Goal: Task Accomplishment & Management: Complete application form

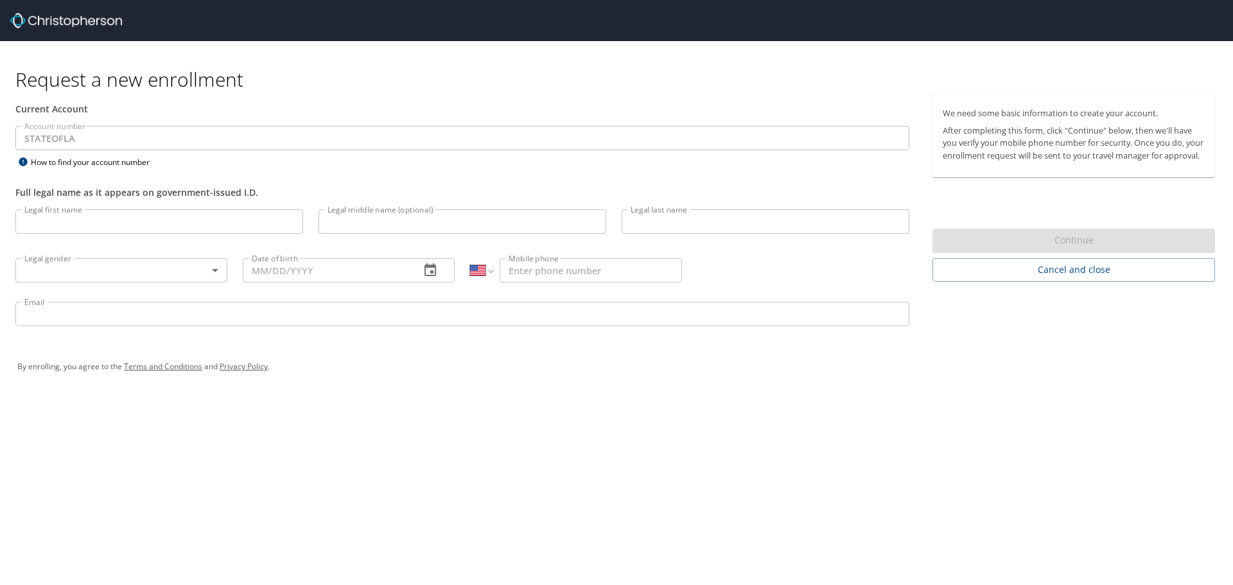
select select "US"
click at [154, 218] on input "Legal first name" at bounding box center [159, 221] width 288 height 24
type input "[PERSON_NAME]"
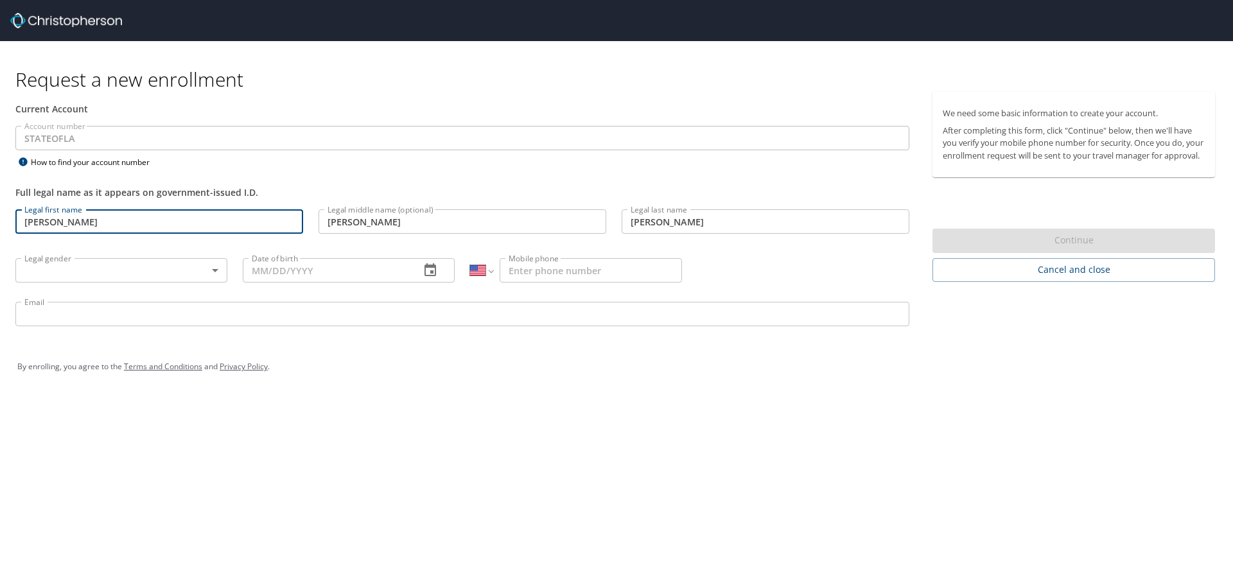
type input "[PHONE_NUMBER]"
type input "drewlyons4@gmail.com"
click at [136, 277] on body "Request a new enrollment Current Account Account number STATEOFLA Account numbe…" at bounding box center [616, 292] width 1233 height 585
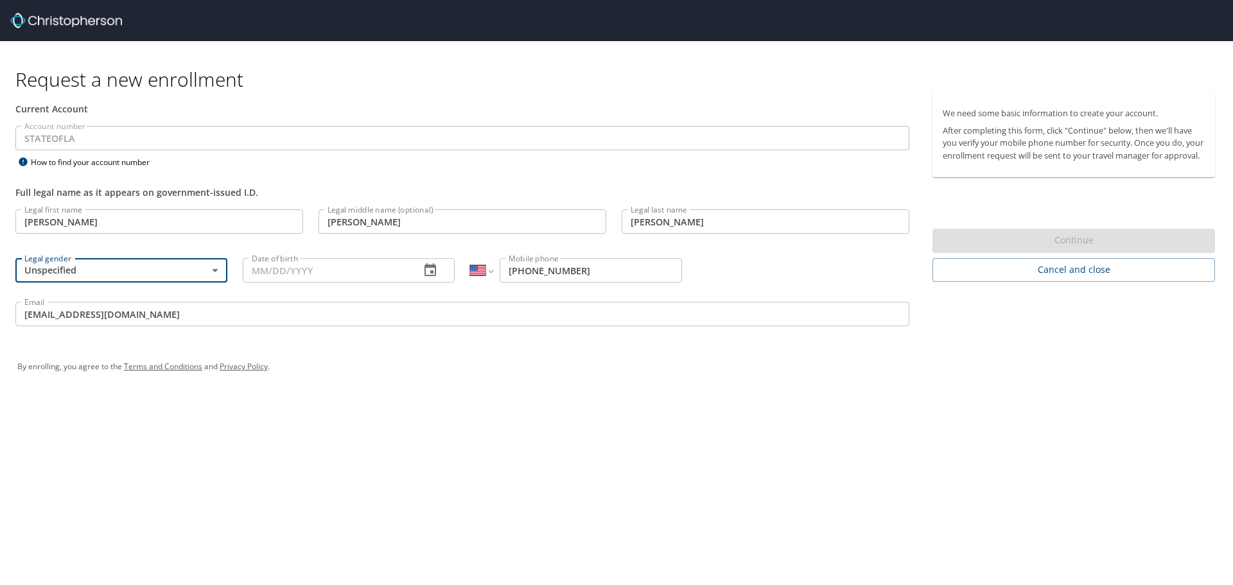
click at [135, 278] on body "Request a new enrollment Current Account Account number STATEOFLA Account numbe…" at bounding box center [616, 292] width 1233 height 585
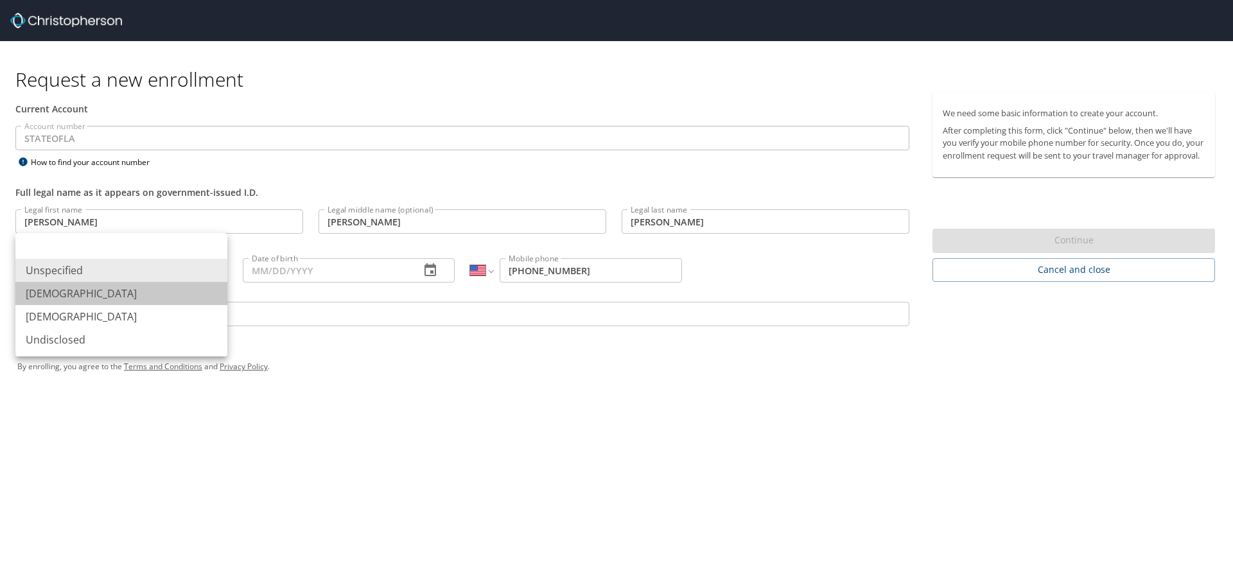
click at [128, 303] on li "[DEMOGRAPHIC_DATA]" at bounding box center [121, 293] width 212 height 23
type input "[DEMOGRAPHIC_DATA]"
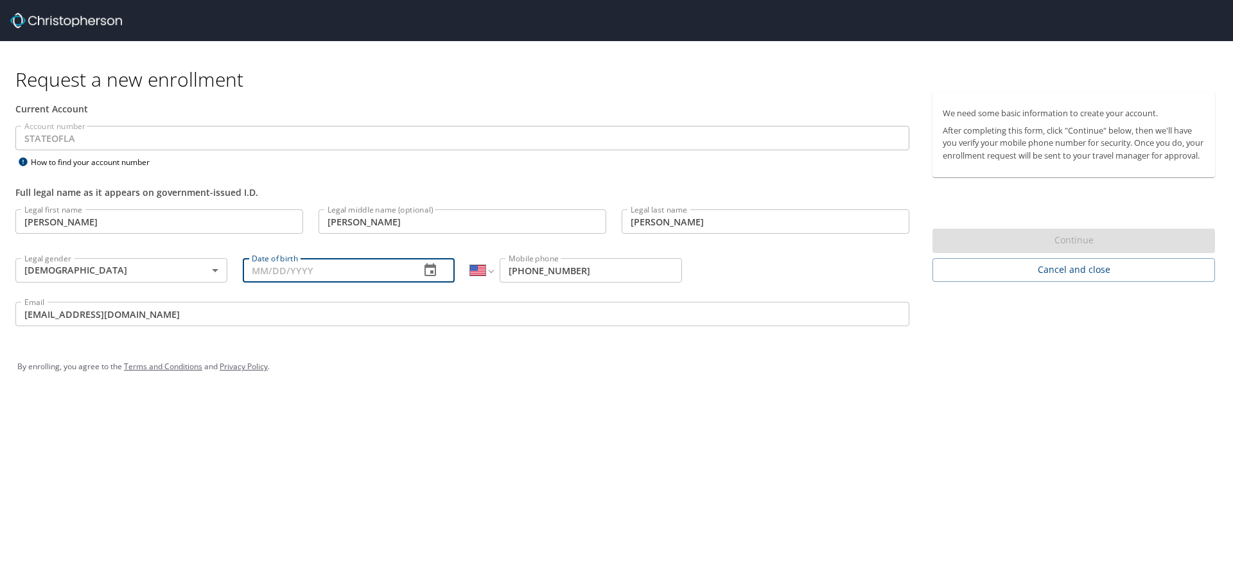
click at [307, 276] on input "Date of birth" at bounding box center [326, 270] width 167 height 24
click at [438, 271] on button "button" at bounding box center [430, 270] width 31 height 31
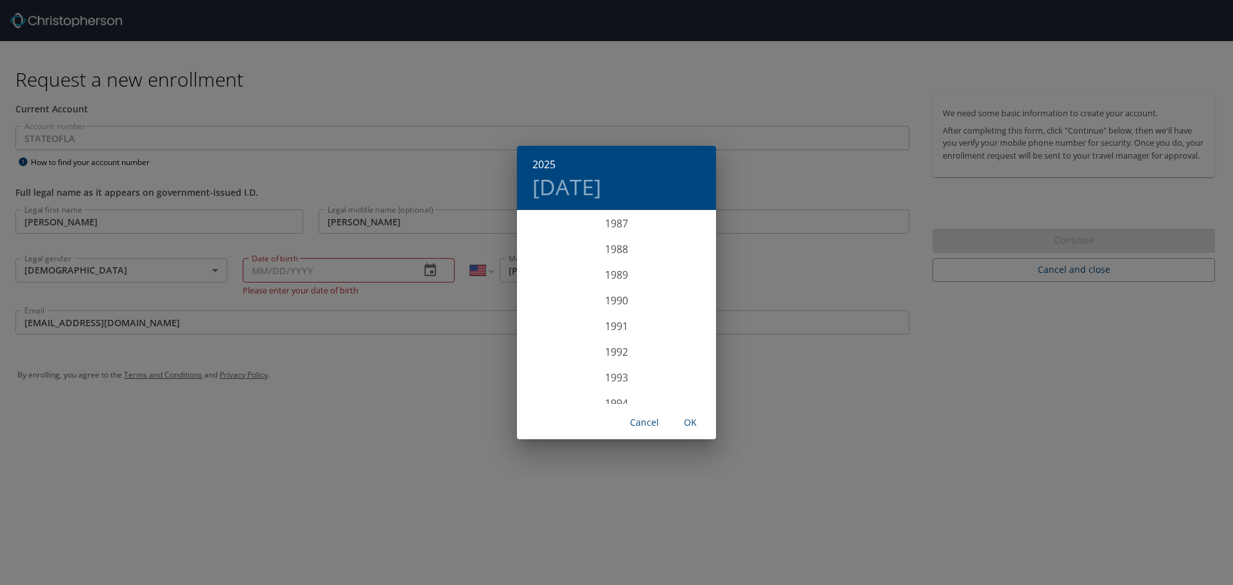
scroll to position [2261, 0]
click at [615, 226] on div "1987" at bounding box center [616, 224] width 199 height 26
click at [558, 336] on div "Jul" at bounding box center [550, 332] width 66 height 48
click at [667, 302] on p "10" at bounding box center [668, 301] width 9 height 8
click at [684, 420] on span "OK" at bounding box center [690, 423] width 31 height 16
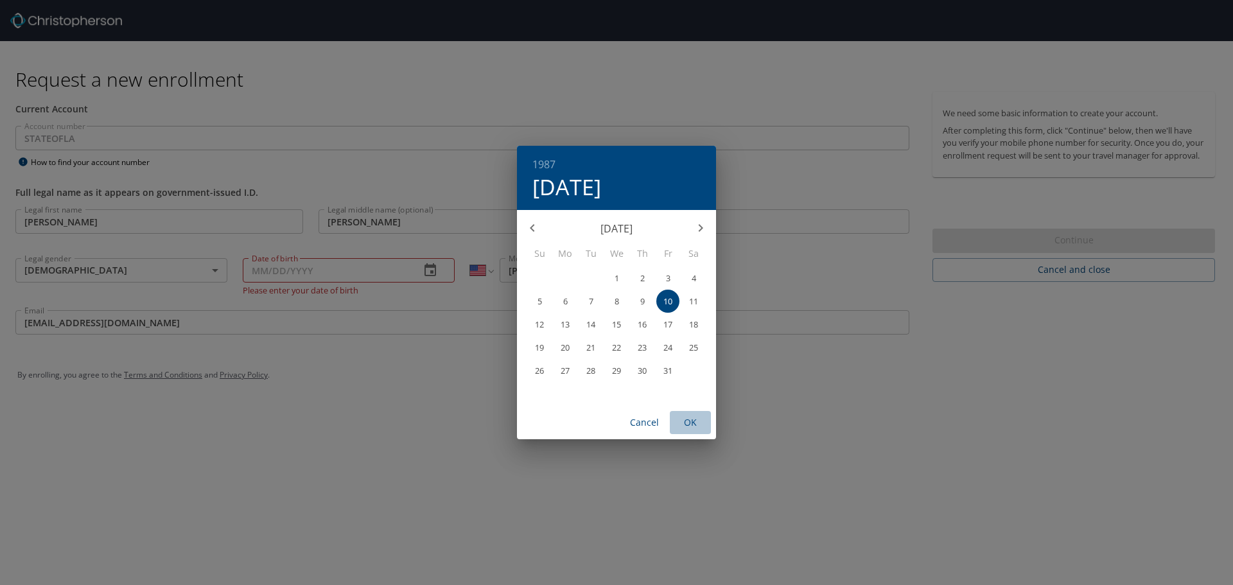
type input "07/10/1987"
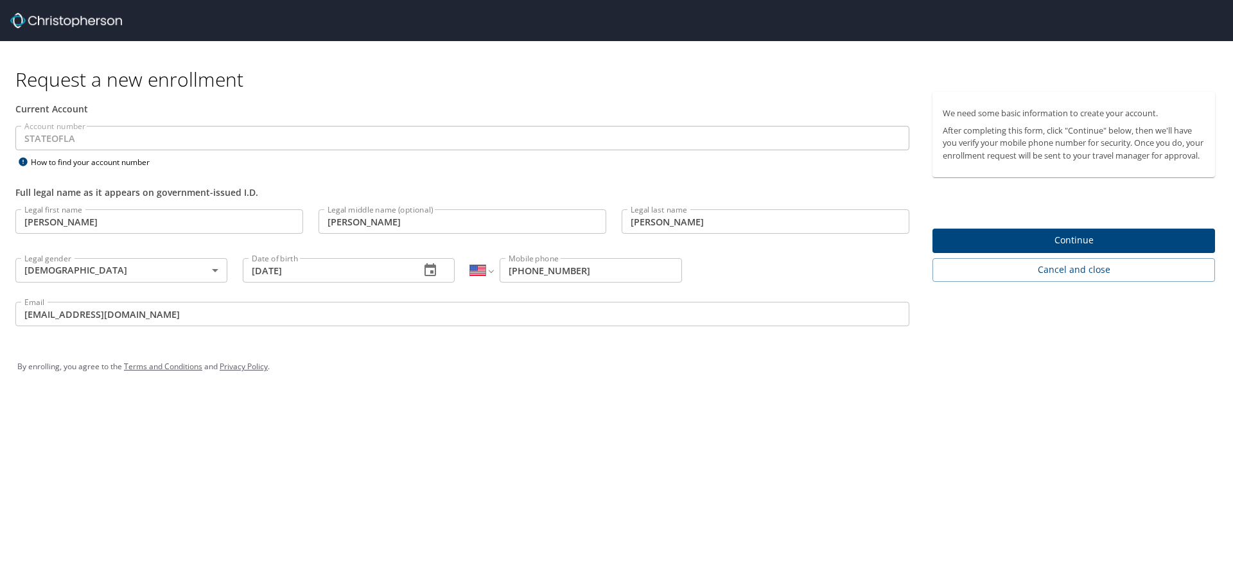
click at [997, 249] on span "Continue" at bounding box center [1074, 241] width 262 height 16
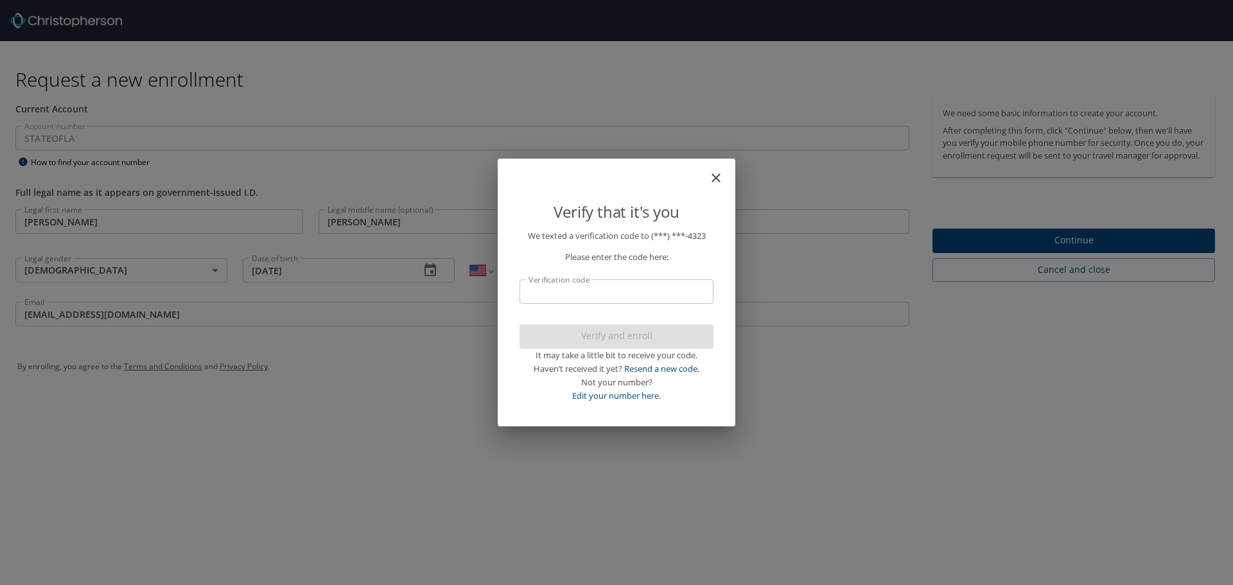
click at [638, 296] on input "Verification code" at bounding box center [617, 291] width 194 height 24
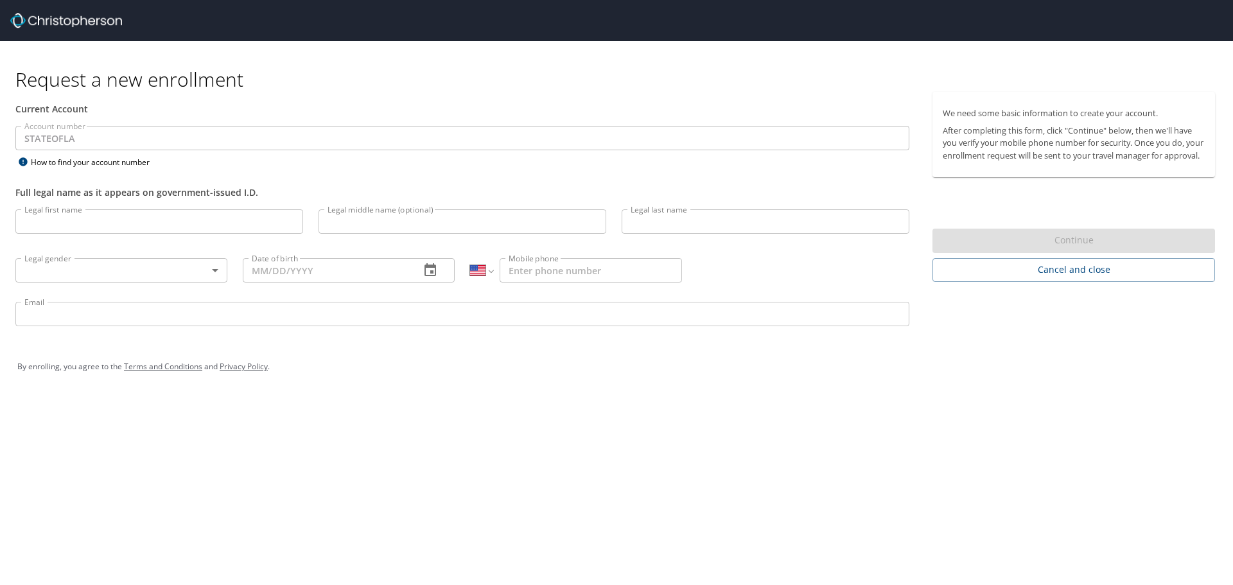
select select "US"
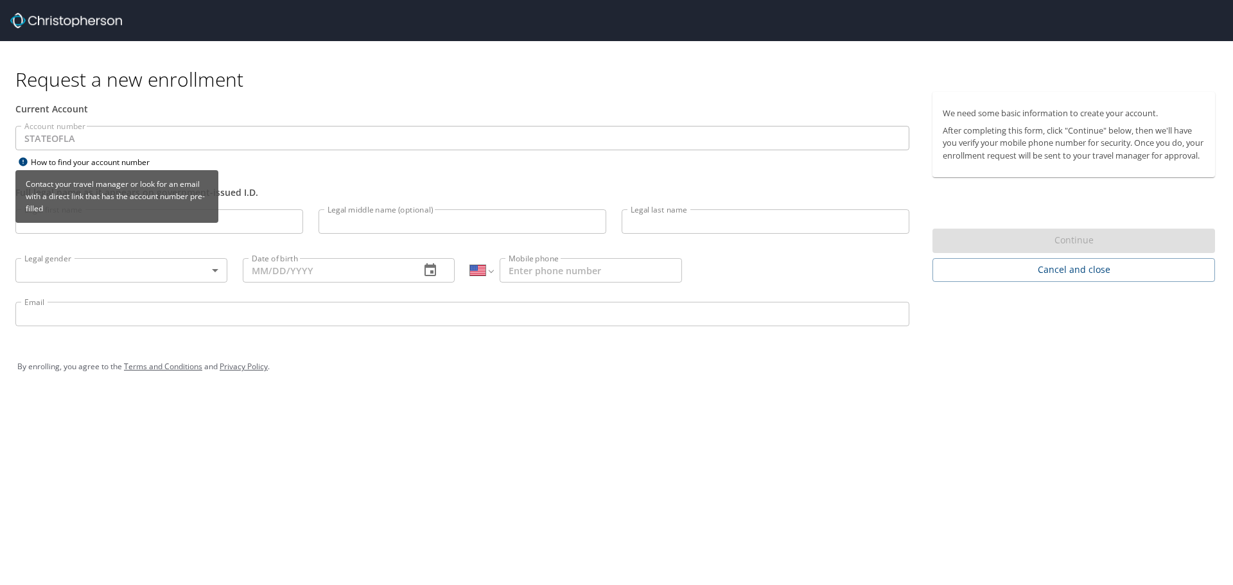
click at [118, 222] on div "Contact your travel manager or look for an email with a direct link that has th…" at bounding box center [116, 196] width 203 height 53
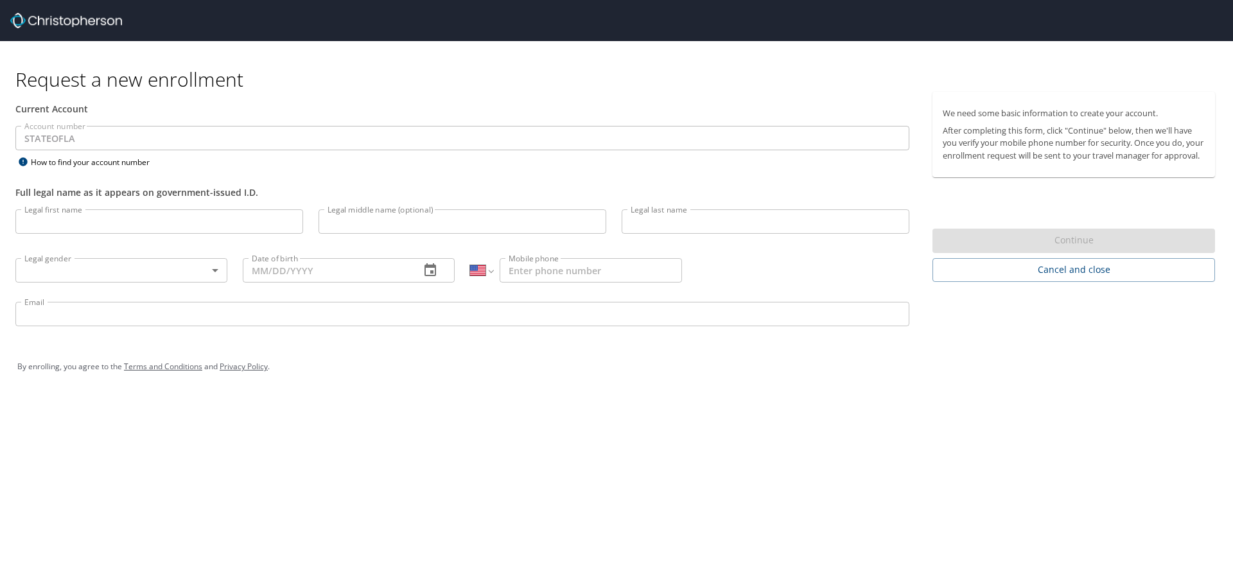
click at [141, 223] on input "Legal first name" at bounding box center [159, 221] width 288 height 24
type input "[PERSON_NAME]"
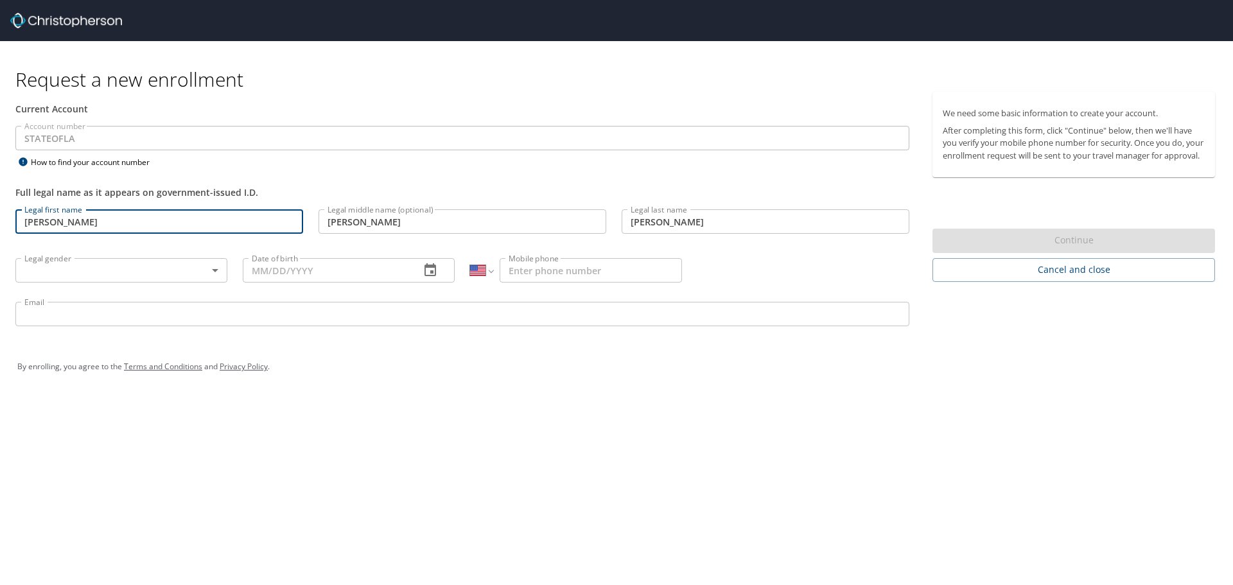
type input "[PHONE_NUMBER]"
type input "drewlyons4@gmail.com"
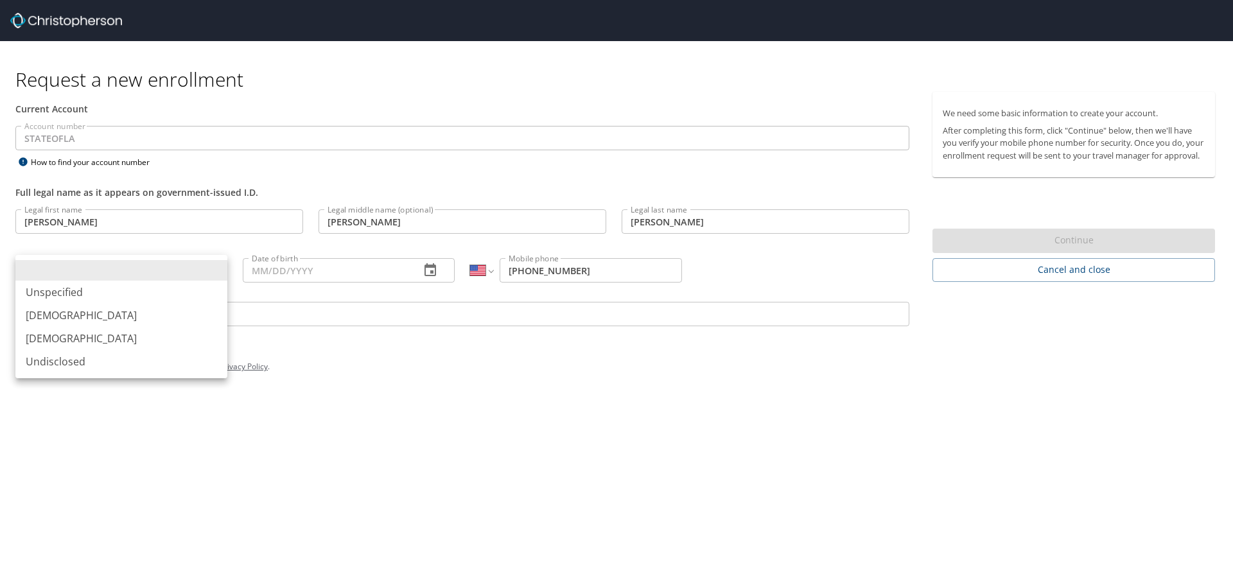
click at [133, 267] on body "Request a new enrollment Current Account Account number STATEOFLA Account numbe…" at bounding box center [616, 292] width 1233 height 585
click at [112, 319] on li "[DEMOGRAPHIC_DATA]" at bounding box center [121, 315] width 212 height 23
type input "[DEMOGRAPHIC_DATA]"
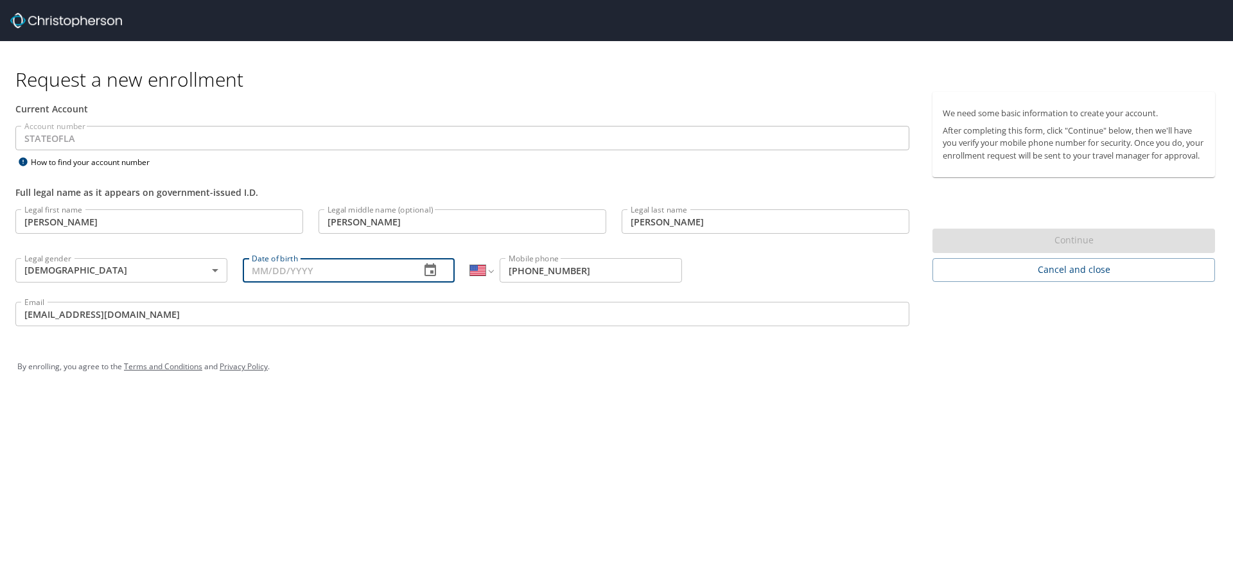
click at [256, 268] on input "Date of birth" at bounding box center [326, 270] width 167 height 24
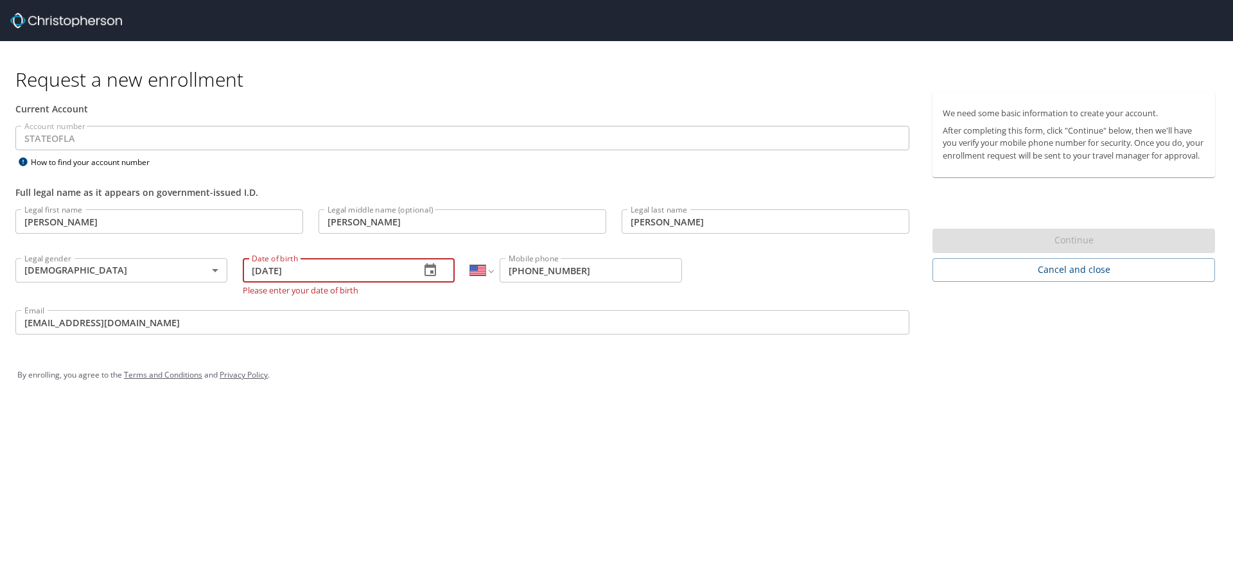
type input "07/10/1987"
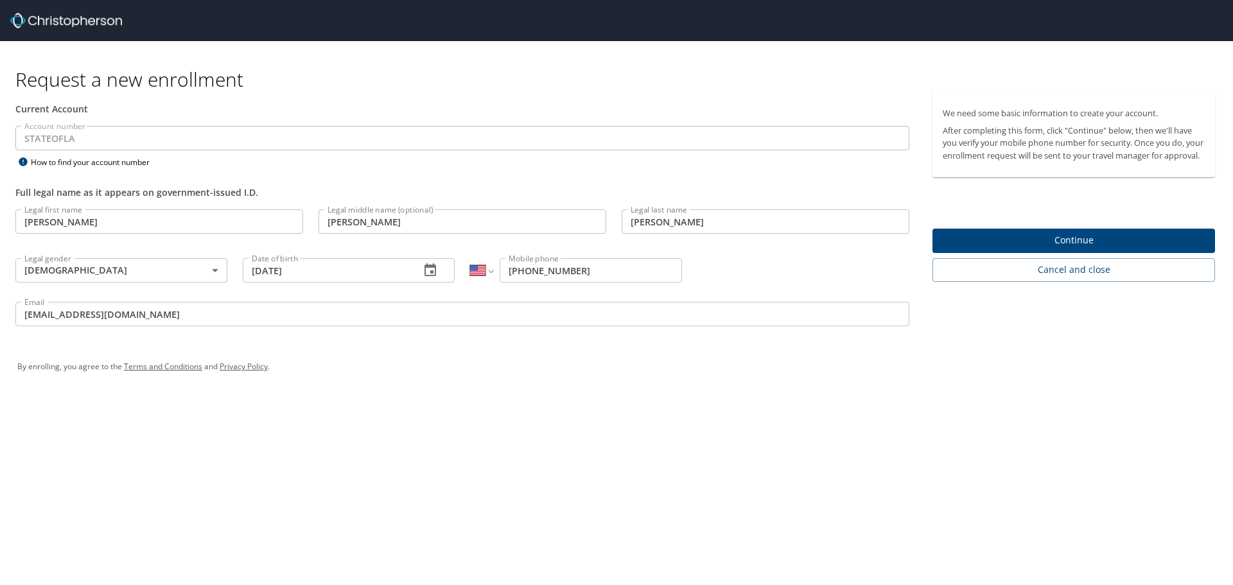
click at [411, 384] on div "By enrolling, you agree to the Terms and Conditions and Privacy Policy ." at bounding box center [617, 367] width 1218 height 58
click at [1024, 249] on span "Continue" at bounding box center [1074, 241] width 262 height 16
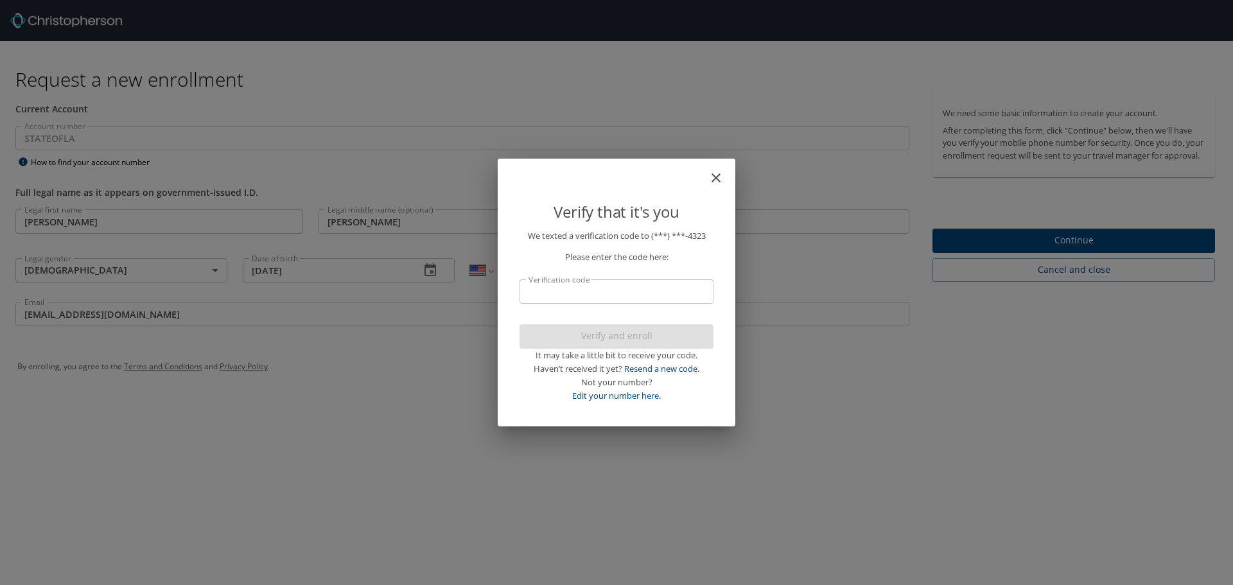
click at [579, 292] on input "Verification code" at bounding box center [617, 291] width 194 height 24
type input "867996"
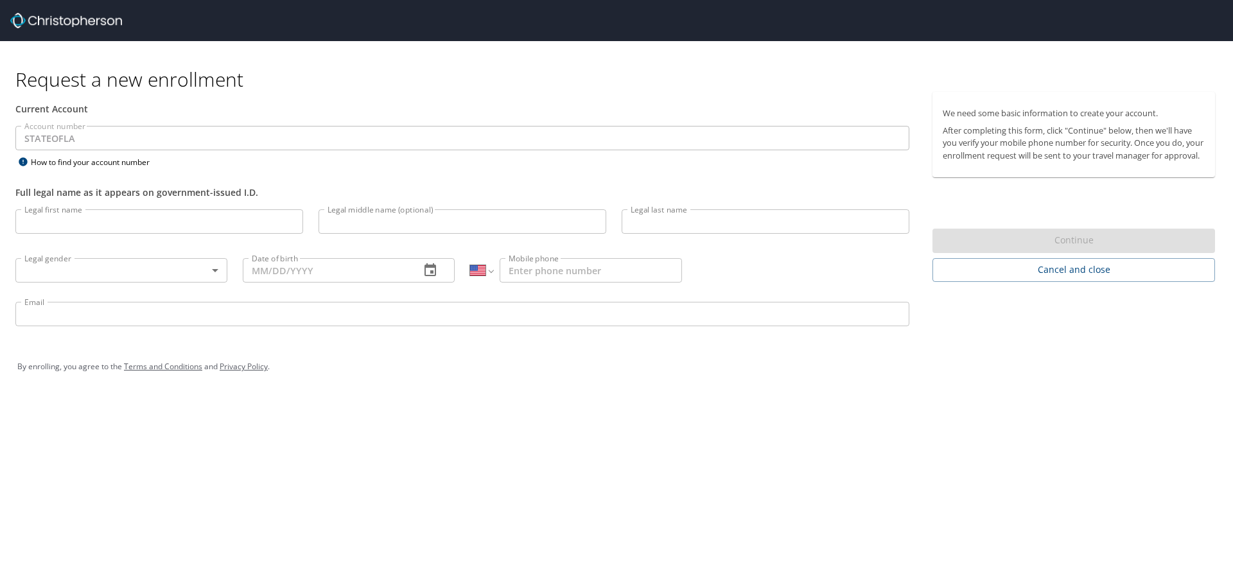
select select "US"
click at [358, 122] on div "Current Account" at bounding box center [463, 109] width 910 height 34
click at [146, 225] on input "Legal first name" at bounding box center [159, 221] width 288 height 24
type input "[PERSON_NAME]"
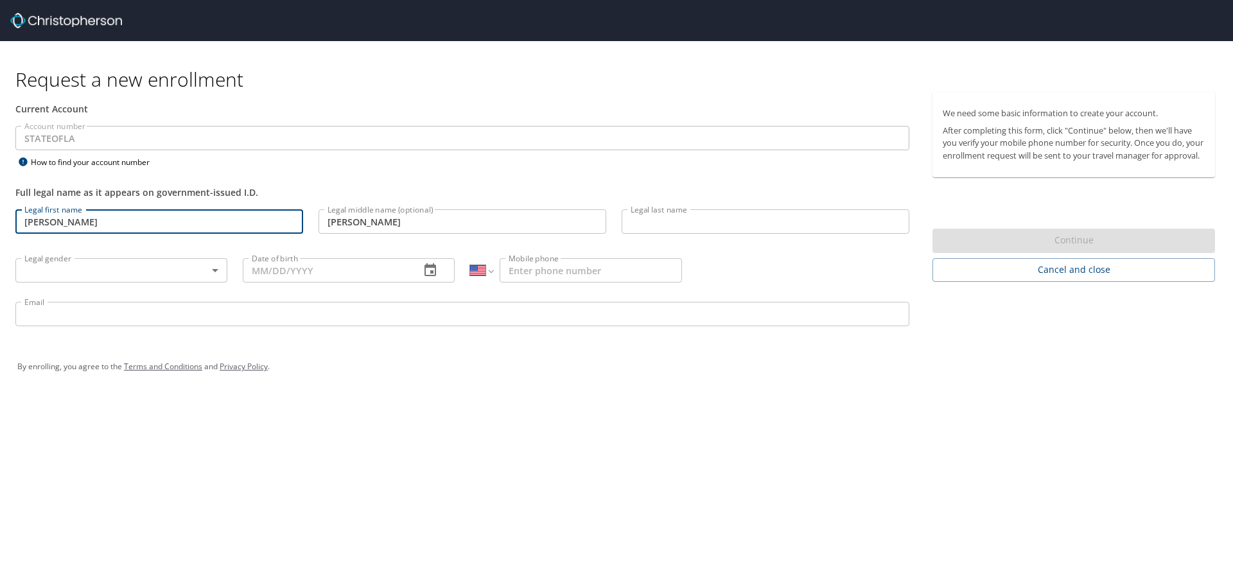
type input "[PERSON_NAME]"
type input "[PHONE_NUMBER]"
type input "drewlyons4@gmail.com"
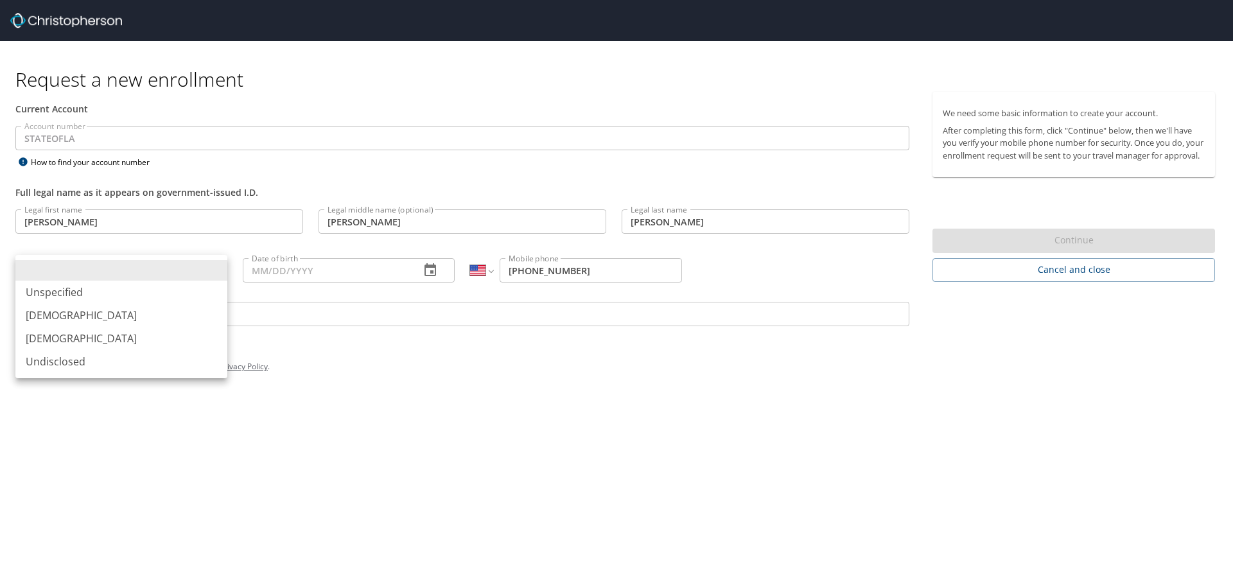
click at [138, 268] on body "Request a new enrollment Current Account Account number STATEOFLA Account numbe…" at bounding box center [616, 292] width 1233 height 585
click at [128, 315] on li "[DEMOGRAPHIC_DATA]" at bounding box center [121, 315] width 212 height 23
type input "[DEMOGRAPHIC_DATA]"
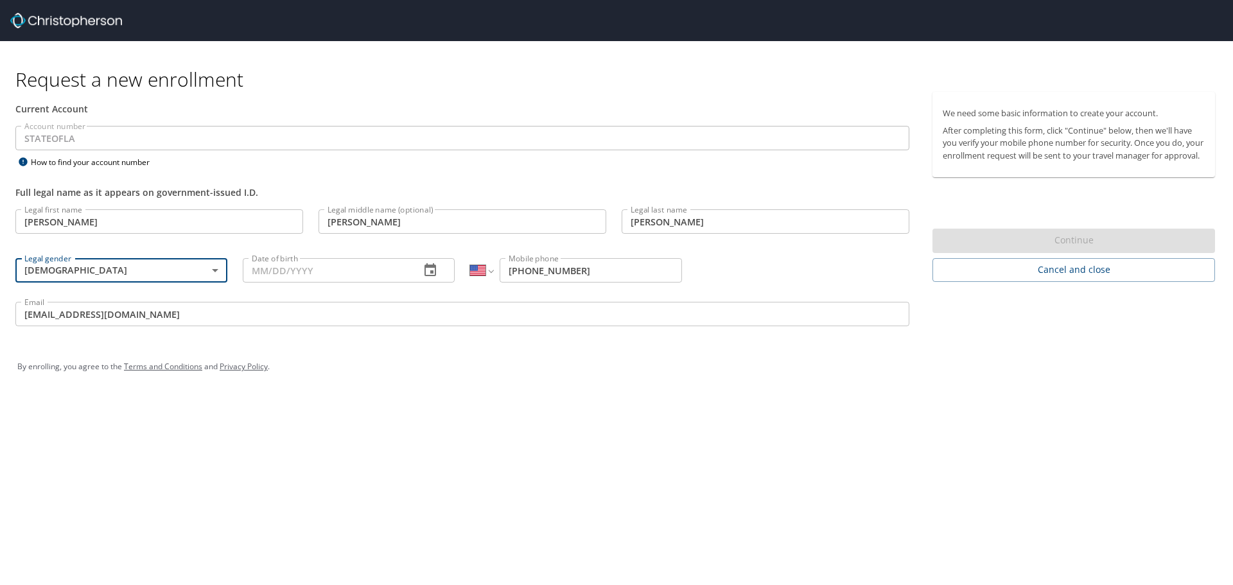
click at [282, 278] on input "Date of birth" at bounding box center [326, 270] width 167 height 24
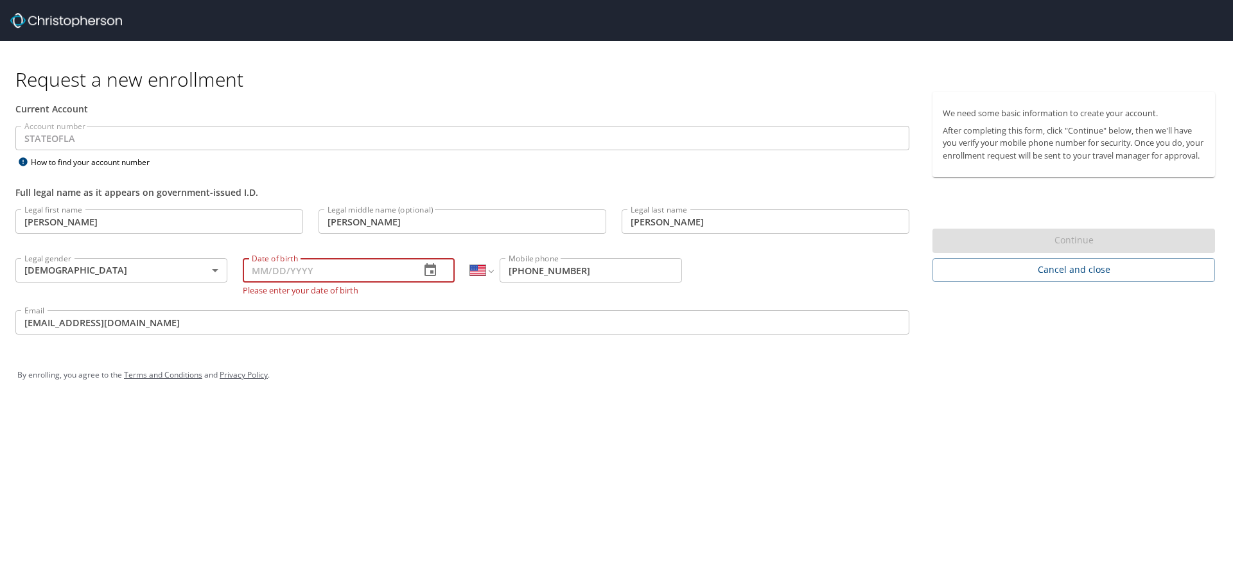
click at [351, 268] on input "Date of birth" at bounding box center [326, 270] width 167 height 24
type input "07/10/1987"
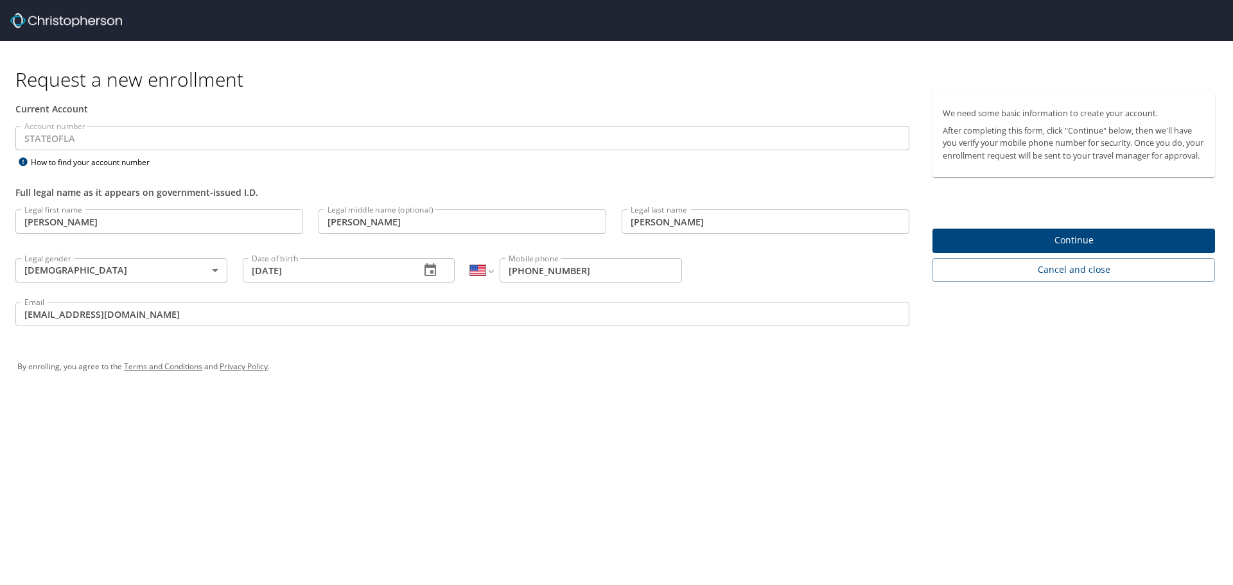
click at [378, 407] on div "Request a new enrollment Current Account Account number STATEOFLA Account numbe…" at bounding box center [616, 292] width 1233 height 585
click at [187, 321] on input "drewlyons4@gmail.com" at bounding box center [462, 314] width 894 height 24
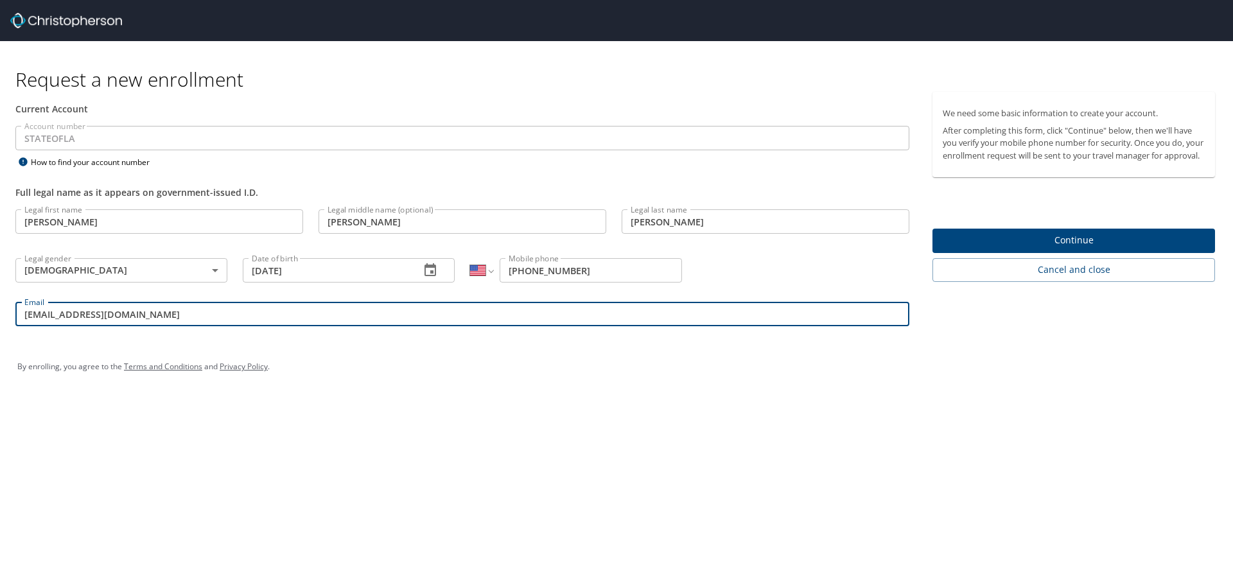
click at [187, 321] on input "drewlyons4@gmail.com" at bounding box center [462, 314] width 894 height 24
click at [186, 321] on input "drewlyons4@gmail.com" at bounding box center [462, 314] width 894 height 24
drag, startPoint x: 140, startPoint y: 315, endPoint x: 154, endPoint y: 324, distance: 16.8
click at [155, 324] on input "dlyons@adminlaw.la.gov" at bounding box center [462, 314] width 894 height 24
click at [149, 319] on input "dlyons@adminlaw.la.gov" at bounding box center [462, 314] width 894 height 24
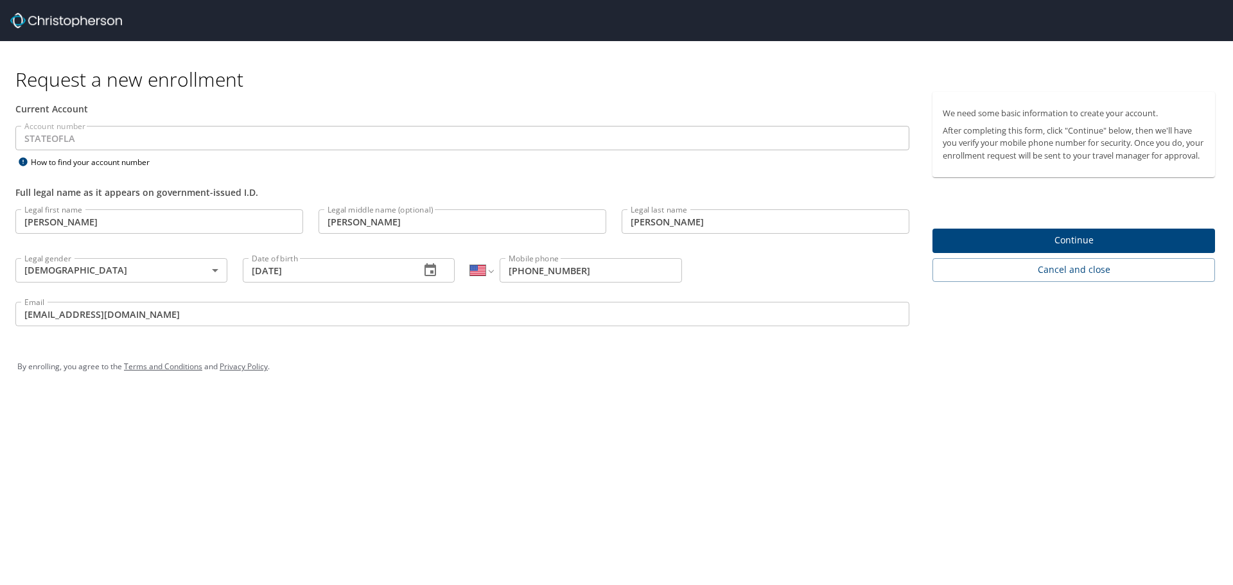
click at [298, 359] on div "By enrolling, you agree to the Terms and Conditions and Privacy Policy ." at bounding box center [616, 367] width 1199 height 32
click at [169, 311] on input "dlyons@adminlaw.la.gov" at bounding box center [462, 314] width 894 height 24
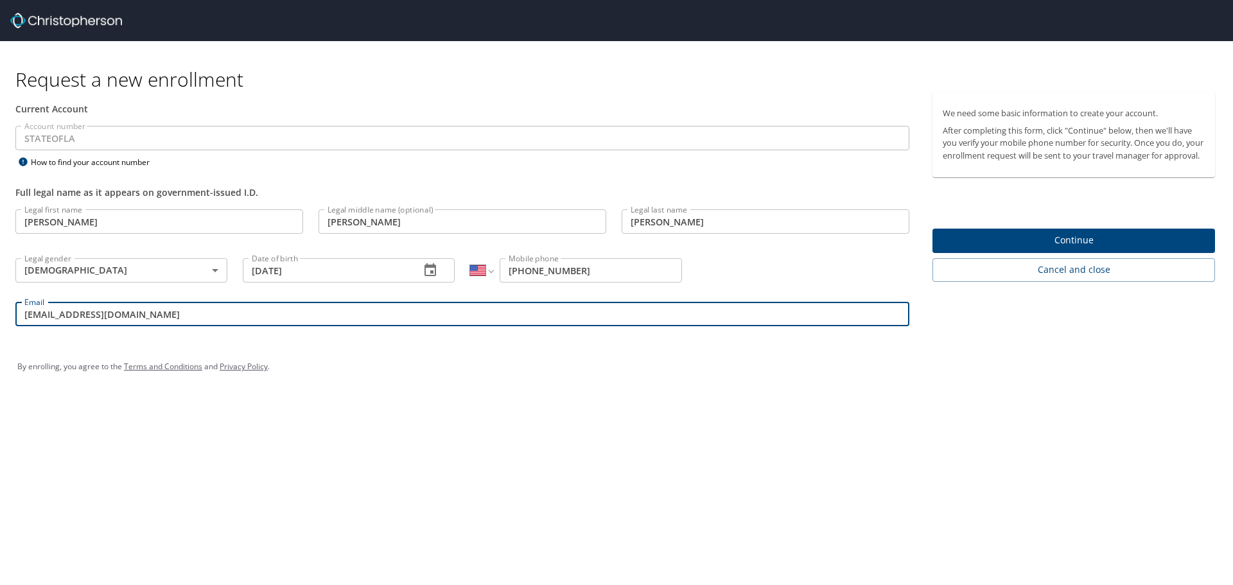
click at [145, 314] on input "dlyons@adminlaw.la.gov" at bounding box center [462, 314] width 894 height 24
click at [138, 315] on input "drewlyons4@gmail.com" at bounding box center [462, 314] width 894 height 24
type input "dlyons@adminlaw.la.gov"
click at [1060, 249] on span "Continue" at bounding box center [1074, 241] width 262 height 16
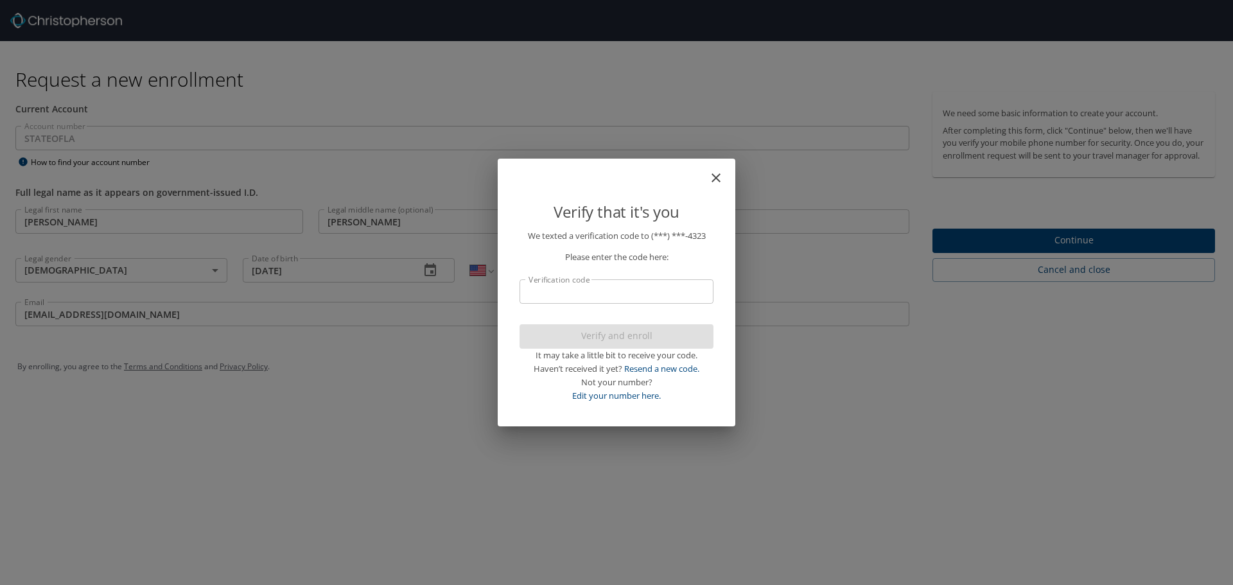
click at [581, 290] on input "Verification code" at bounding box center [617, 291] width 194 height 24
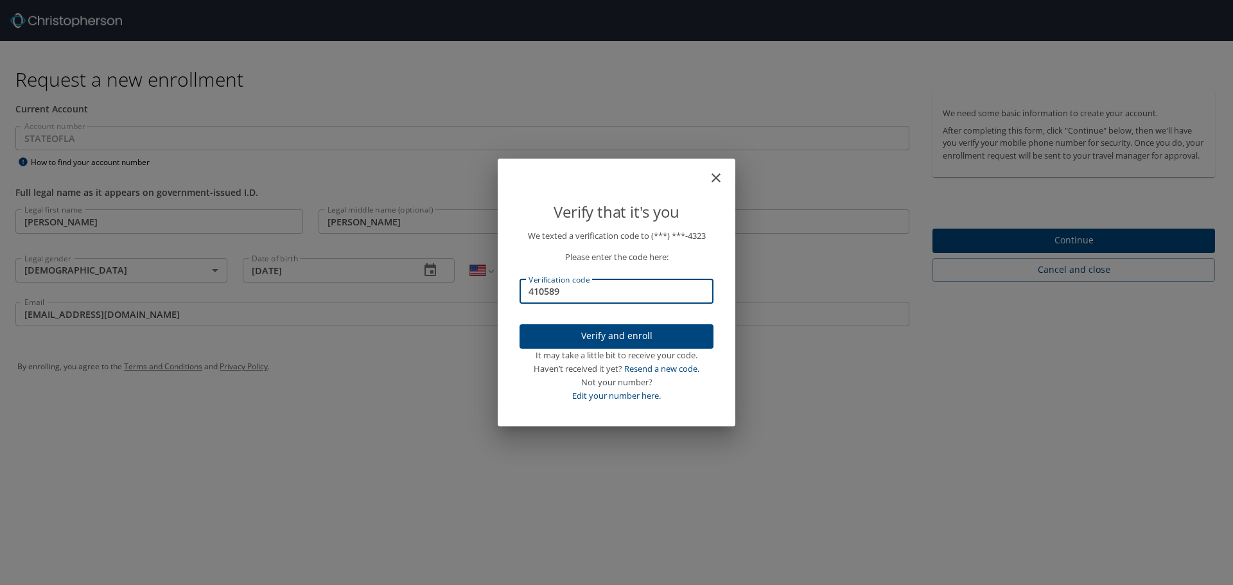
type input "410589"
click at [623, 333] on span "Verify and enroll" at bounding box center [616, 336] width 173 height 16
click at [1095, 256] on div "Verify that it's you We texted a verification code to (***) ***- 4323 Please en…" at bounding box center [616, 292] width 1233 height 585
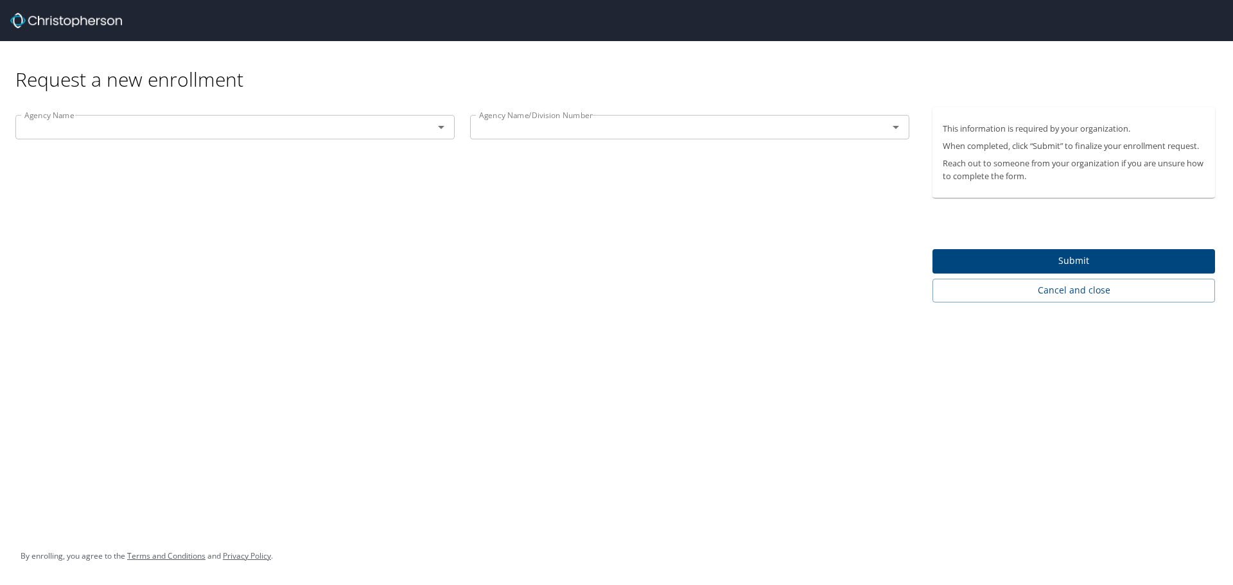
click at [400, 131] on input "text" at bounding box center [216, 127] width 394 height 17
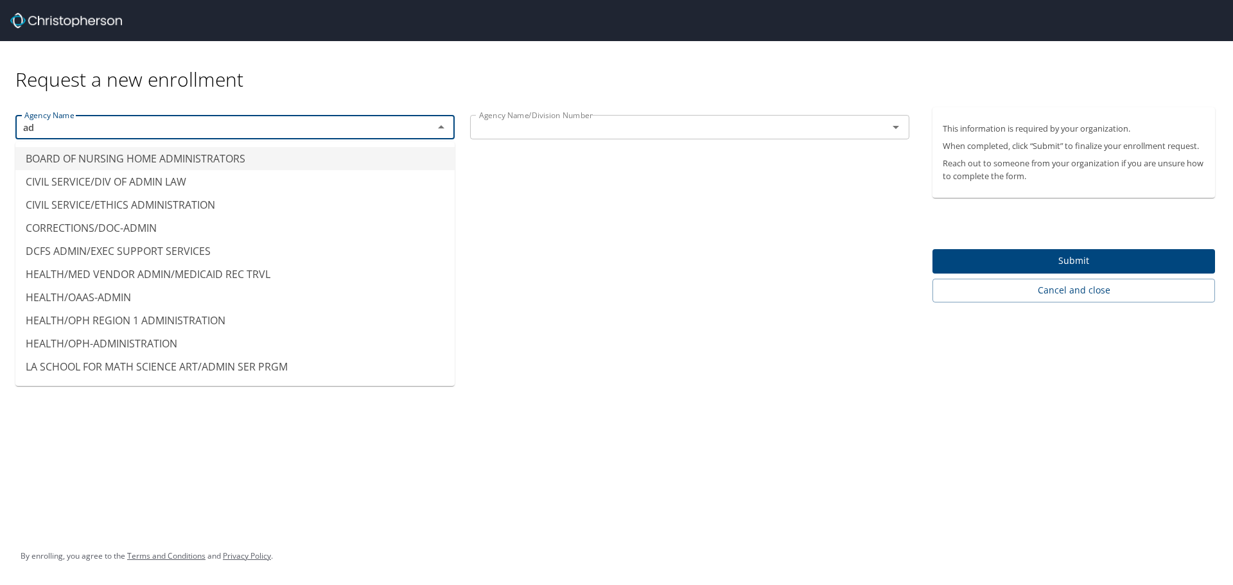
type input "a"
type input "L"
type input "D"
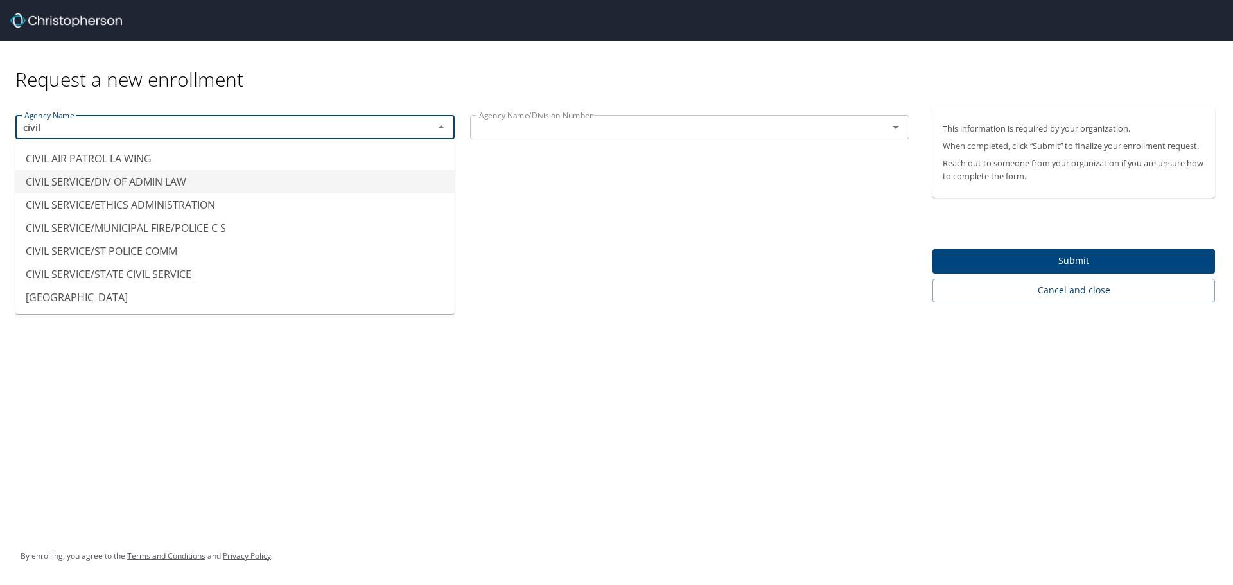
click at [155, 186] on li "CIVIL SERVICE/DIV OF ADMIN LAW" at bounding box center [234, 181] width 439 height 23
type input "CIVIL SERVICE/DIV OF ADMIN LAW"
click at [155, 186] on div "Agency Name CIVIL SERVICE/DIV OF ADMIN LAW Agency Name Agency Name/Division Num…" at bounding box center [462, 204] width 925 height 195
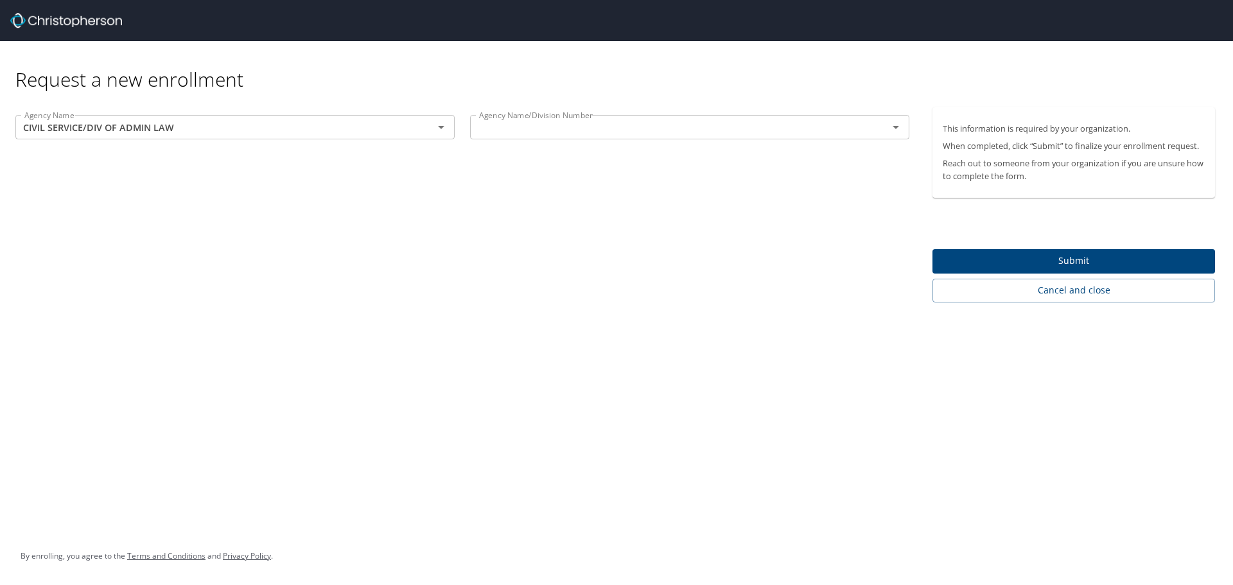
click at [543, 131] on input "text" at bounding box center [671, 127] width 394 height 17
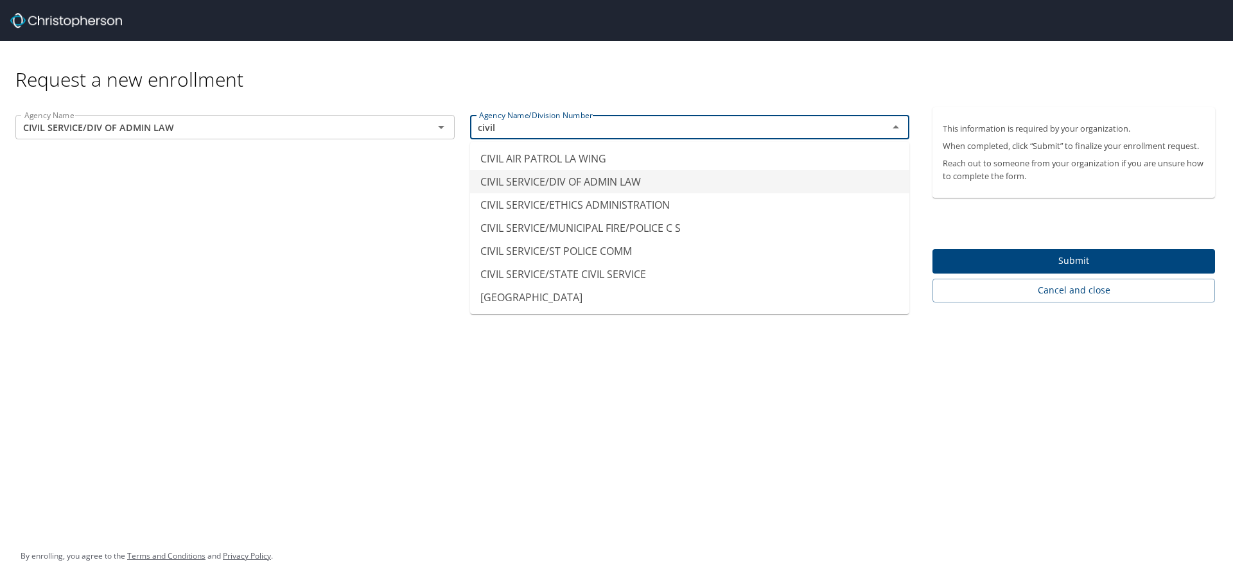
click at [536, 183] on li "CIVIL SERVICE/DIV OF ADMIN LAW" at bounding box center [689, 181] width 439 height 23
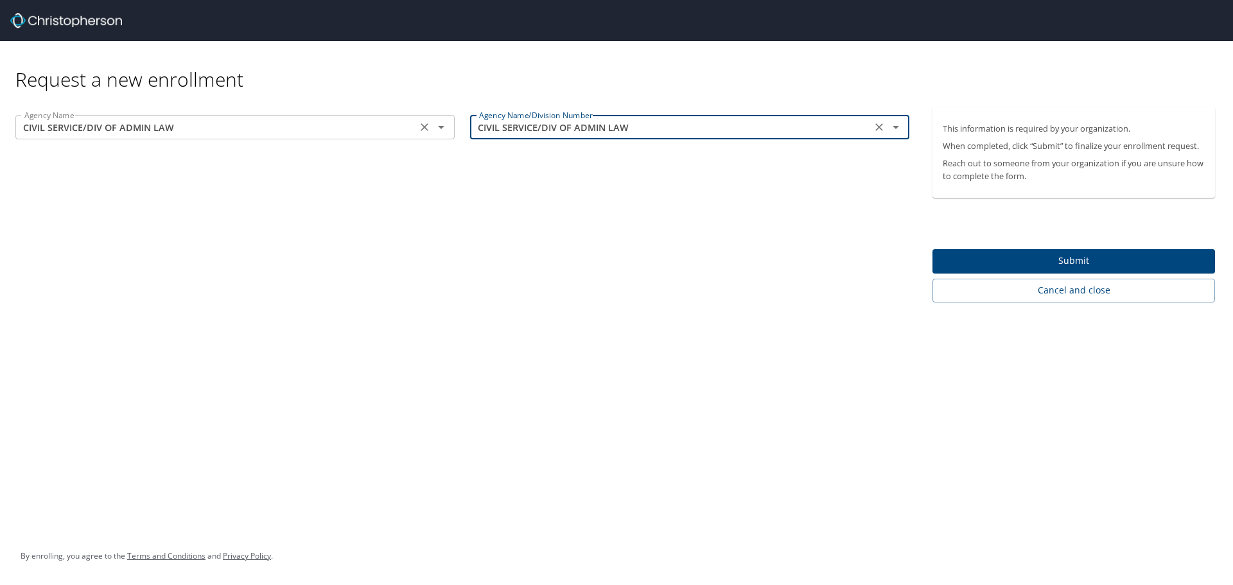
click at [157, 136] on div "CIVIL SERVICE/DIV OF ADMIN LAW Agency Name" at bounding box center [234, 127] width 439 height 24
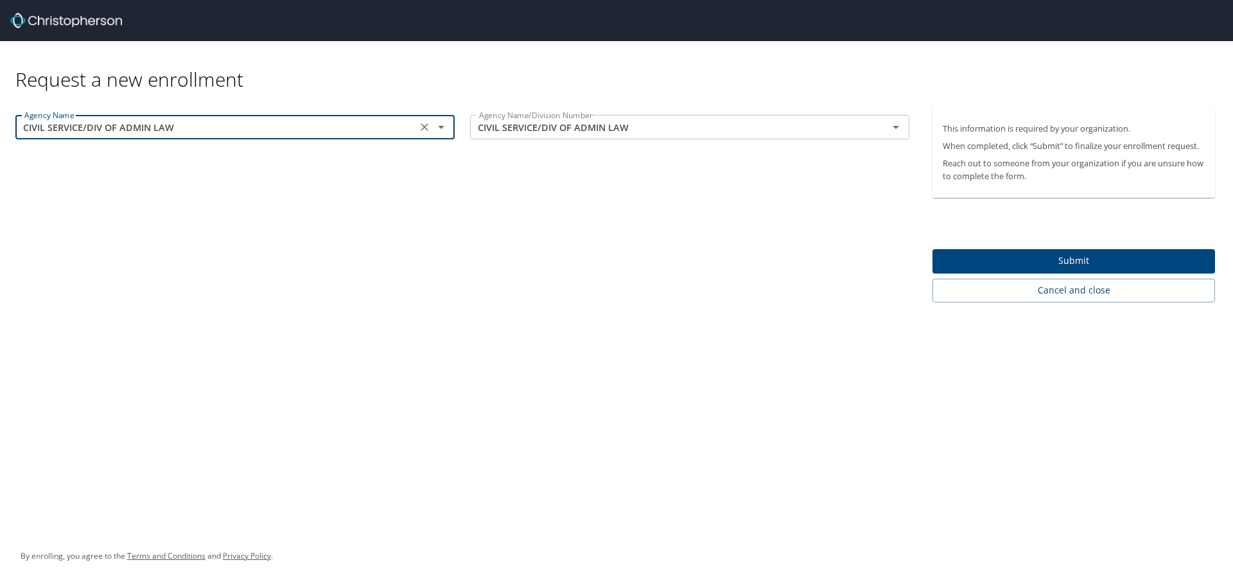
click at [297, 139] on div "CIVIL SERVICE/DIV OF ADMIN LAW Agency Name" at bounding box center [234, 127] width 439 height 24
click at [441, 130] on icon "Open" at bounding box center [441, 126] width 15 height 15
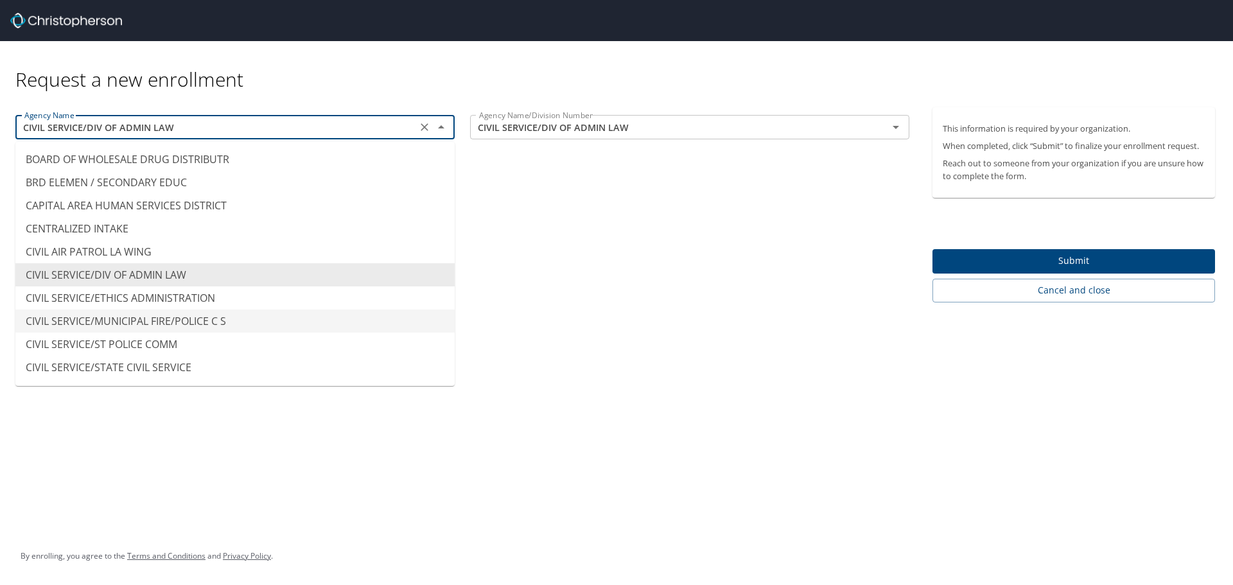
scroll to position [1048, 0]
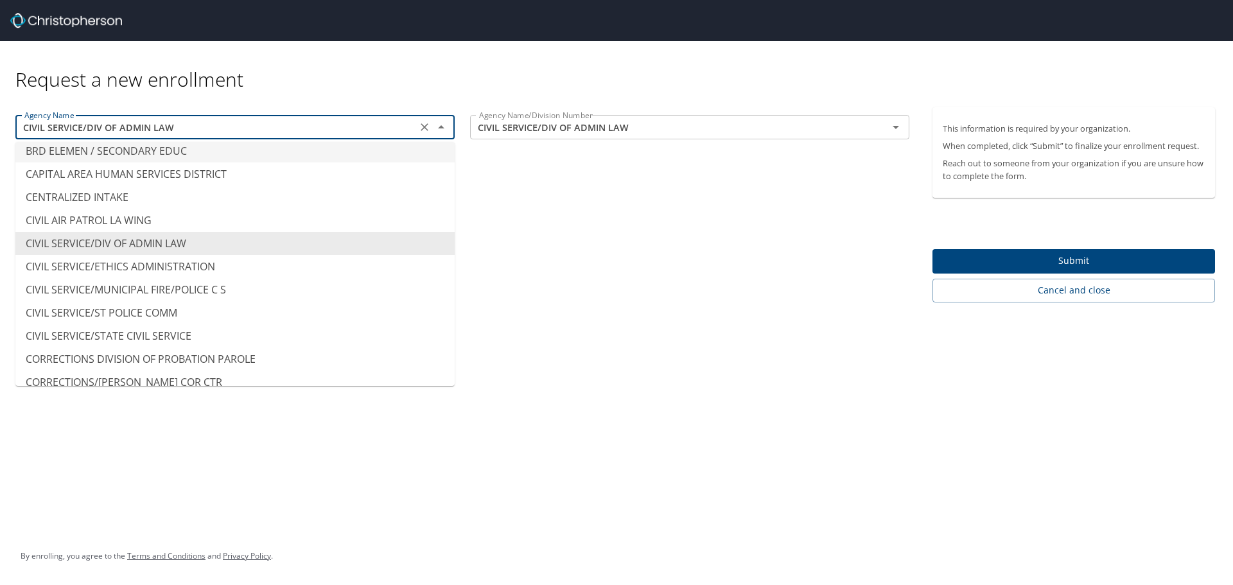
click at [207, 125] on input "CIVIL SERVICE/DIV OF ADMIN LAW" at bounding box center [216, 127] width 394 height 17
click at [442, 126] on icon "Close" at bounding box center [441, 126] width 6 height 3
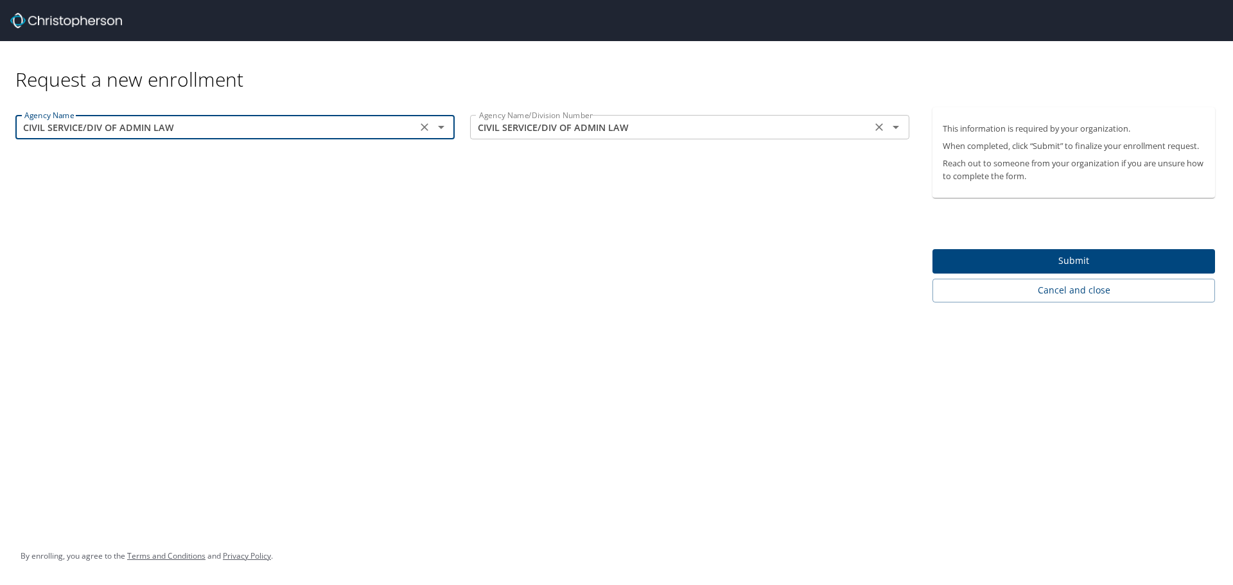
click at [901, 125] on icon "Open" at bounding box center [895, 126] width 15 height 15
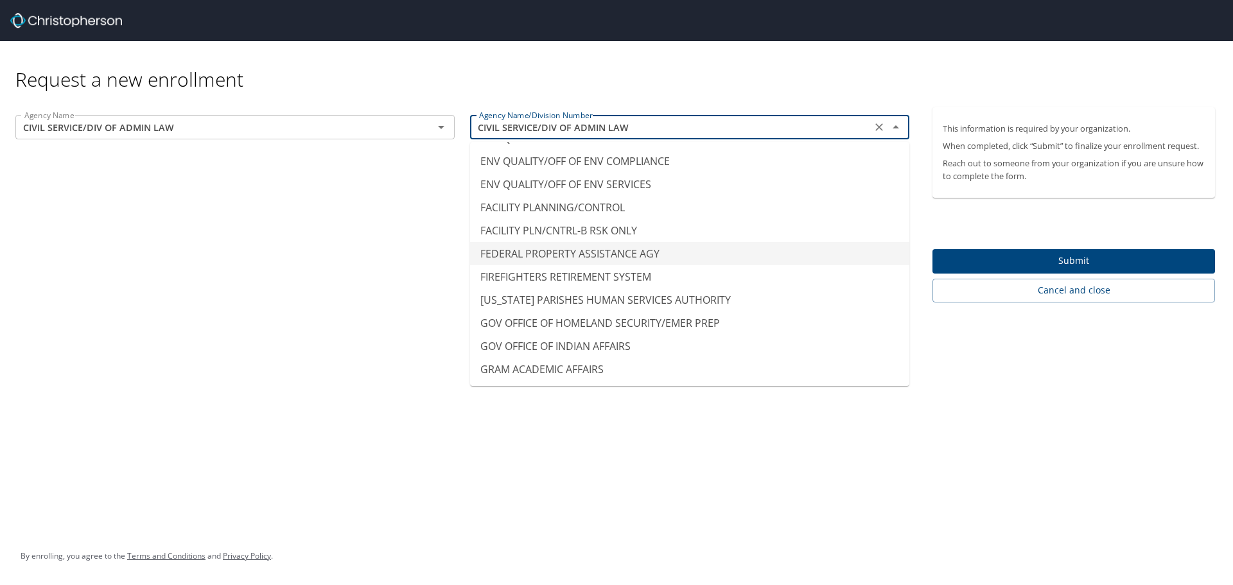
scroll to position [2698, 0]
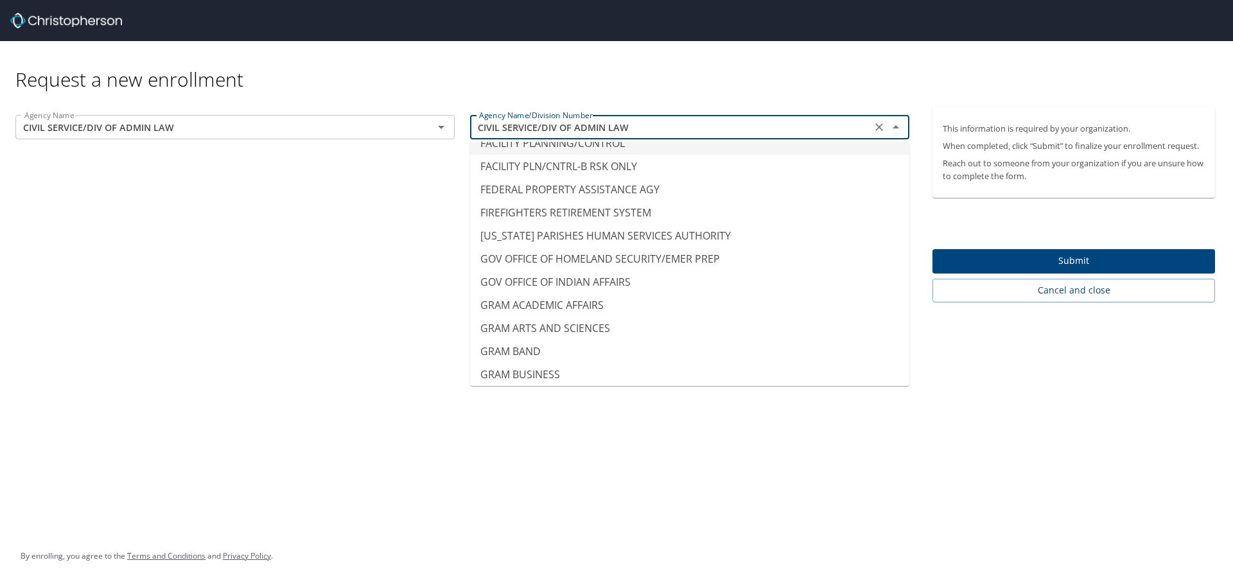
click at [658, 121] on input "CIVIL SERVICE/DIV OF ADMIN LAW" at bounding box center [671, 127] width 394 height 17
click at [346, 285] on div "Agency Name CIVIL SERVICE/DIV OF ADMIN LAW Agency Name Agency Name/Division Num…" at bounding box center [462, 204] width 925 height 195
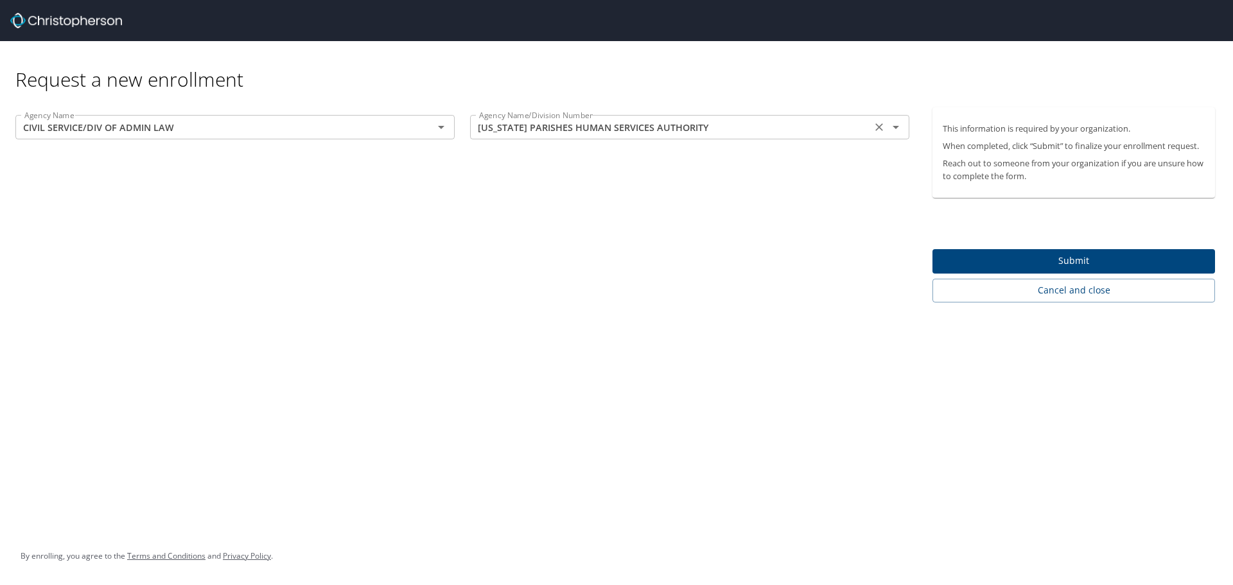
click at [575, 130] on input "FLORIDA PARISHES HUMAN SERVICES AUTHORITY" at bounding box center [671, 127] width 394 height 17
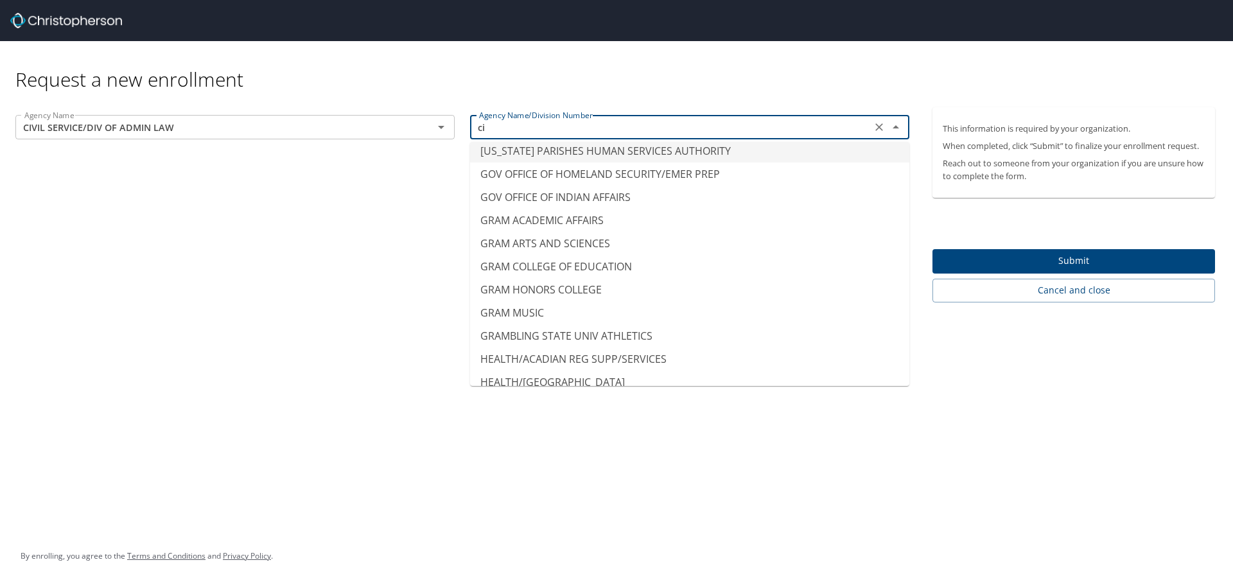
scroll to position [0, 0]
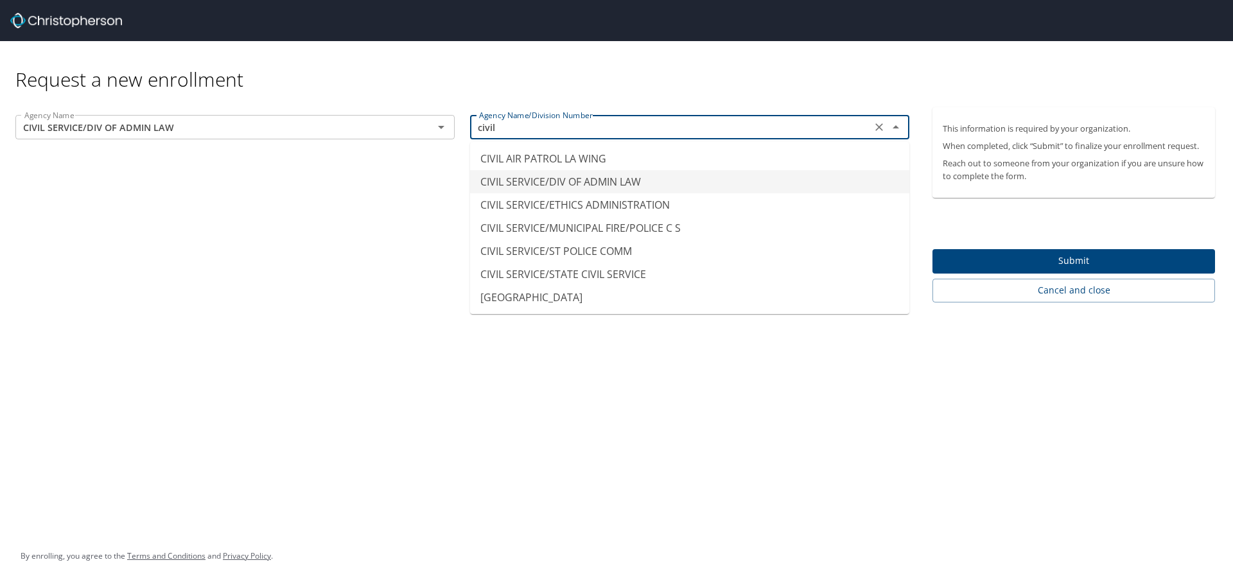
click at [593, 187] on li "CIVIL SERVICE/DIV OF ADMIN LAW" at bounding box center [689, 181] width 439 height 23
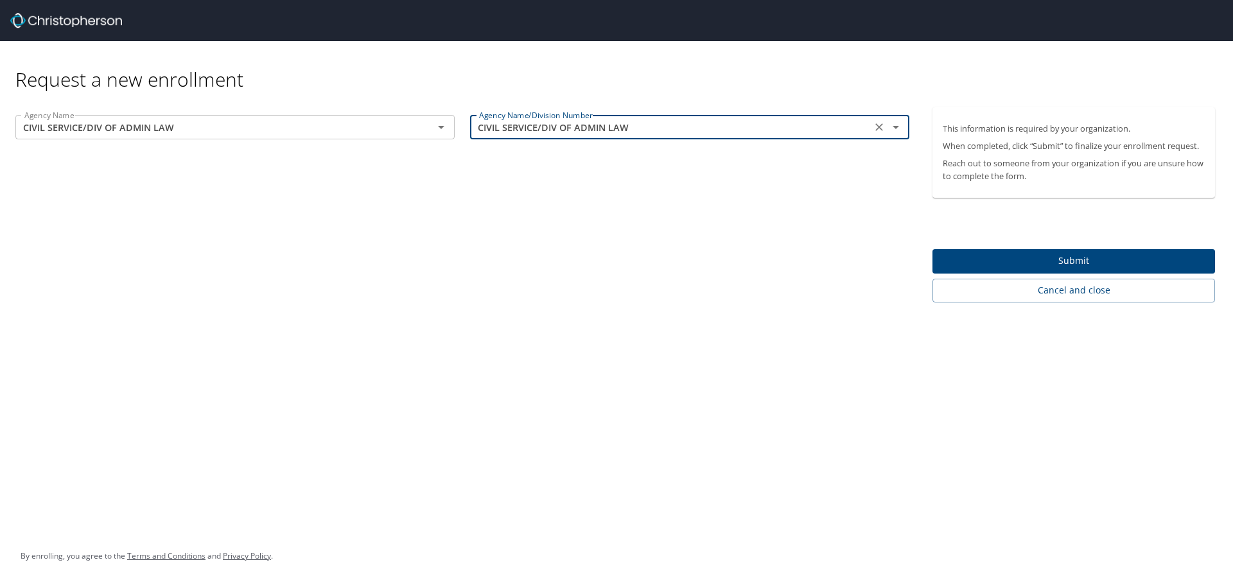
type input "CIVIL SERVICE/DIV OF ADMIN LAW"
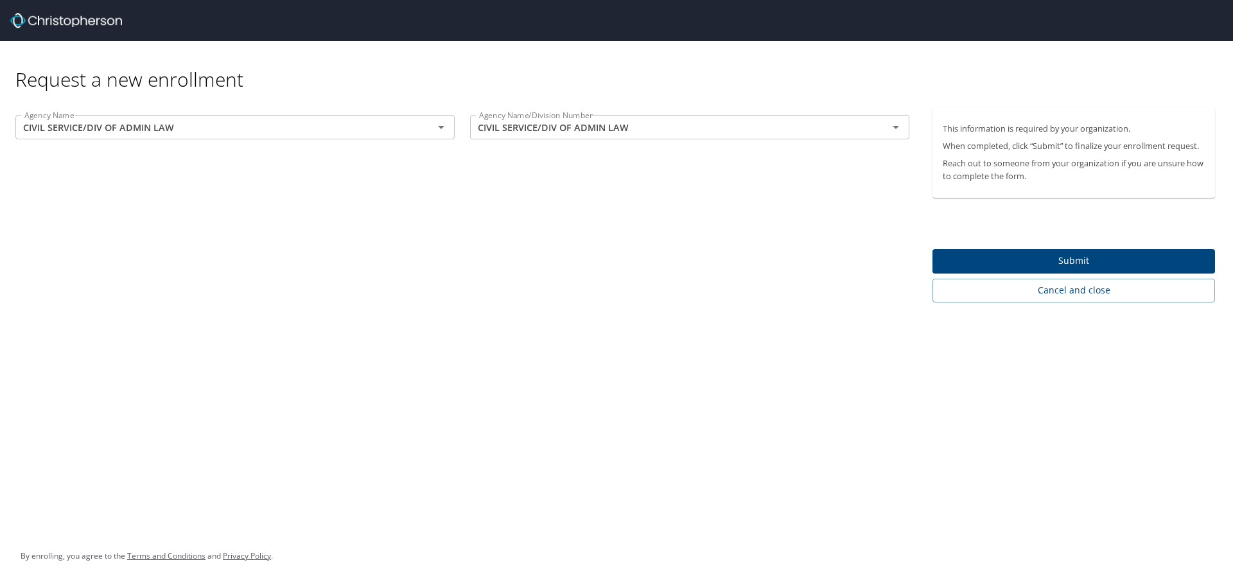
click at [688, 228] on div "Agency Name CIVIL SERVICE/DIV OF ADMIN LAW Agency Name Agency Name/Division Num…" at bounding box center [462, 204] width 925 height 195
click at [1075, 265] on span "Submit" at bounding box center [1074, 261] width 262 height 16
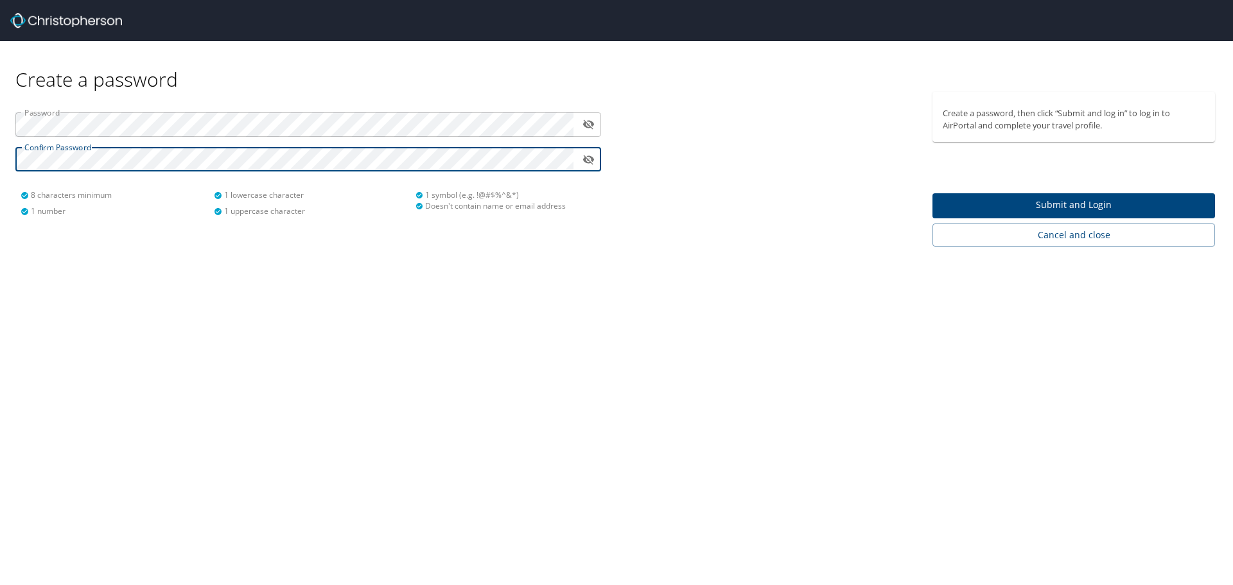
click at [973, 204] on span "Submit and Login" at bounding box center [1074, 205] width 262 height 16
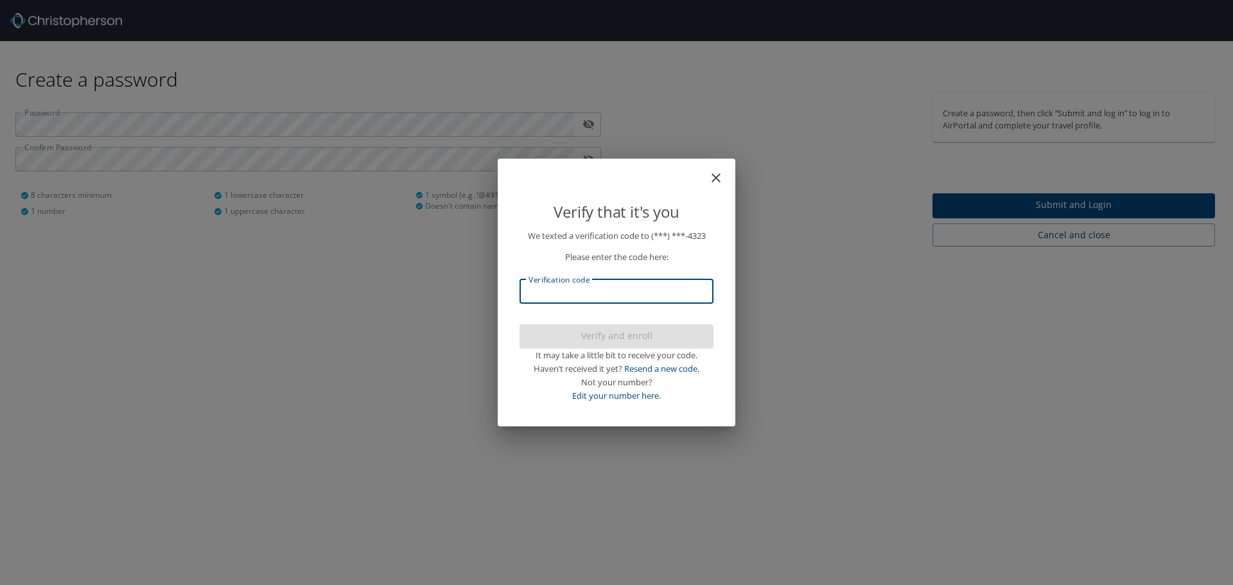
click at [601, 294] on input "Verification code" at bounding box center [617, 291] width 194 height 24
type input "592851"
click at [609, 331] on span "Verify and enroll" at bounding box center [616, 336] width 173 height 16
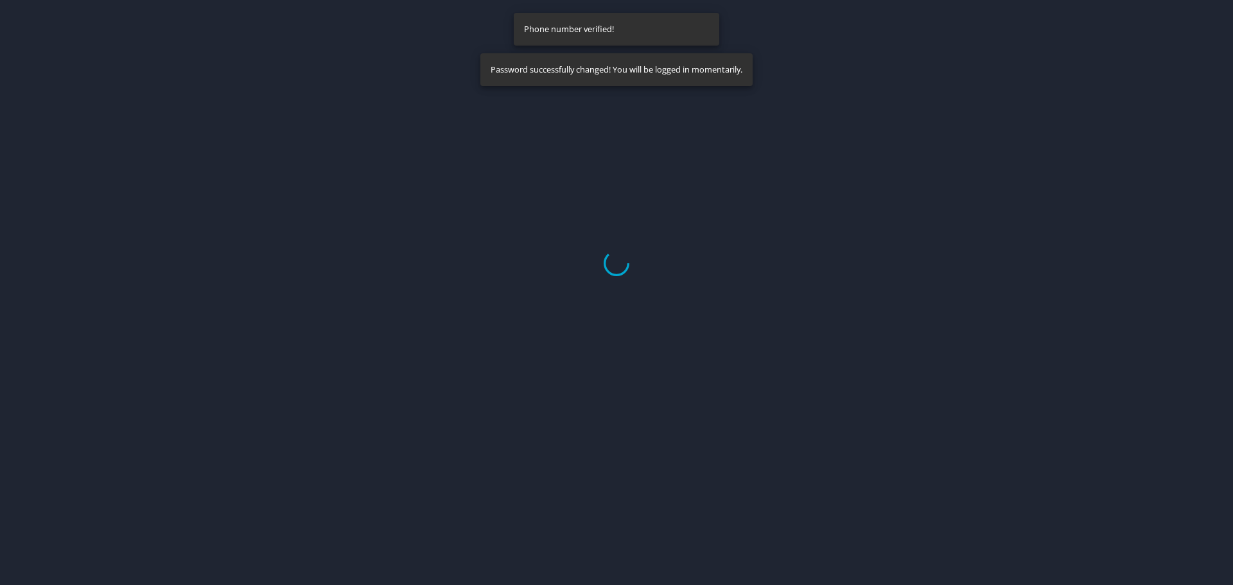
select select "US"
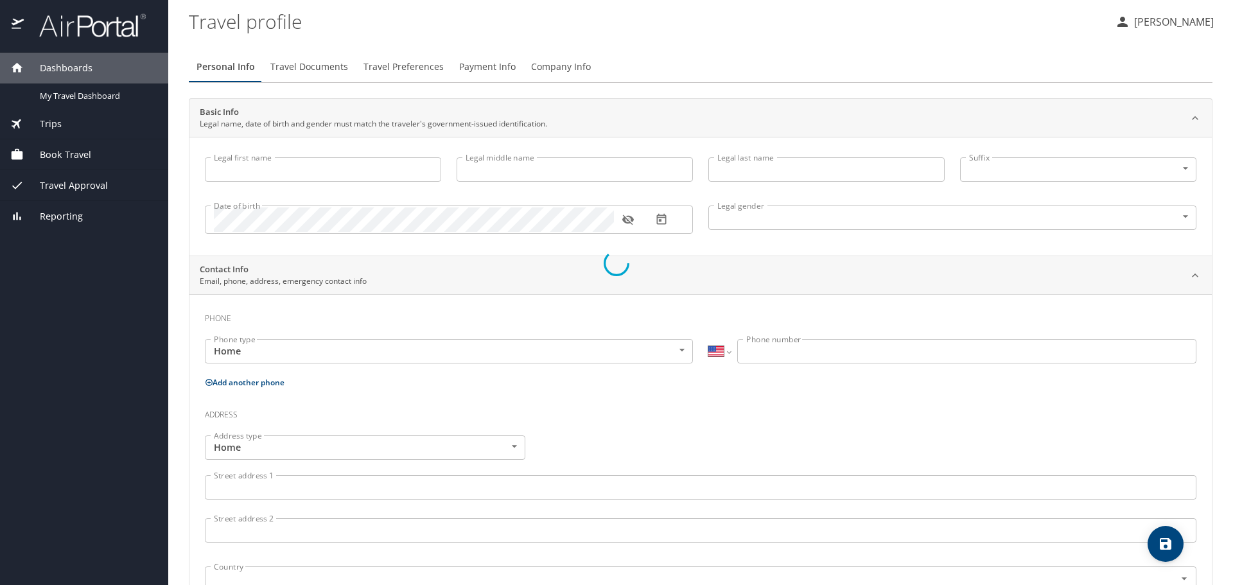
type input "[PERSON_NAME]"
type input "[DEMOGRAPHIC_DATA]"
select select "US"
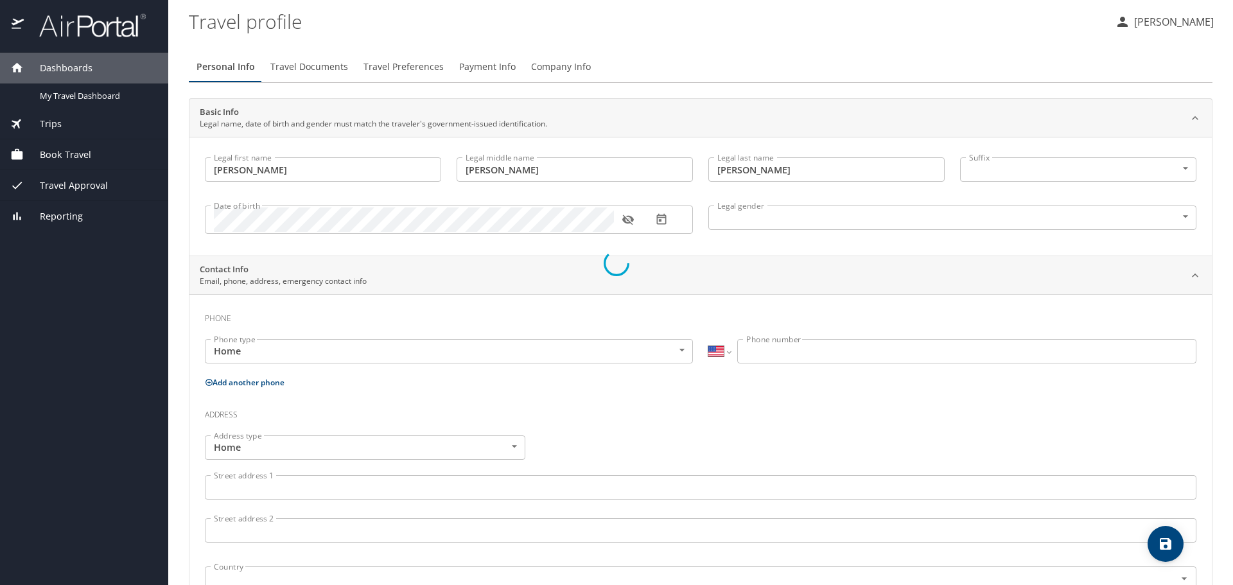
select select "US"
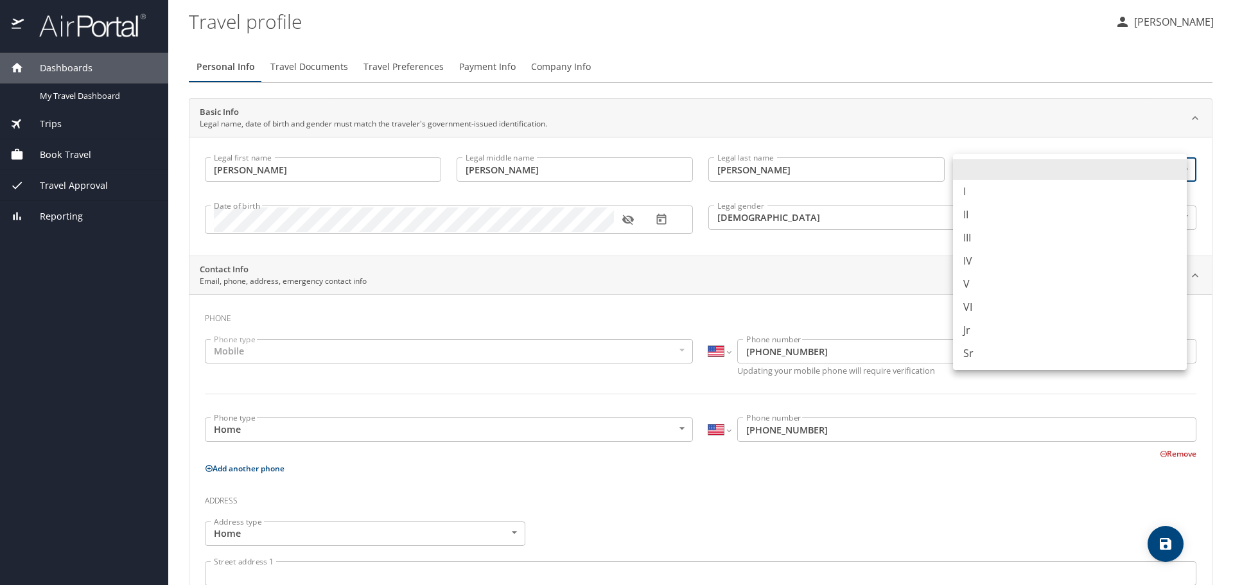
click at [1015, 168] on body "Dashboards My Travel Dashboard Trips Current / Future Trips Past Trips Trips Mi…" at bounding box center [616, 292] width 1233 height 585
click at [1015, 168] on li at bounding box center [1070, 169] width 234 height 21
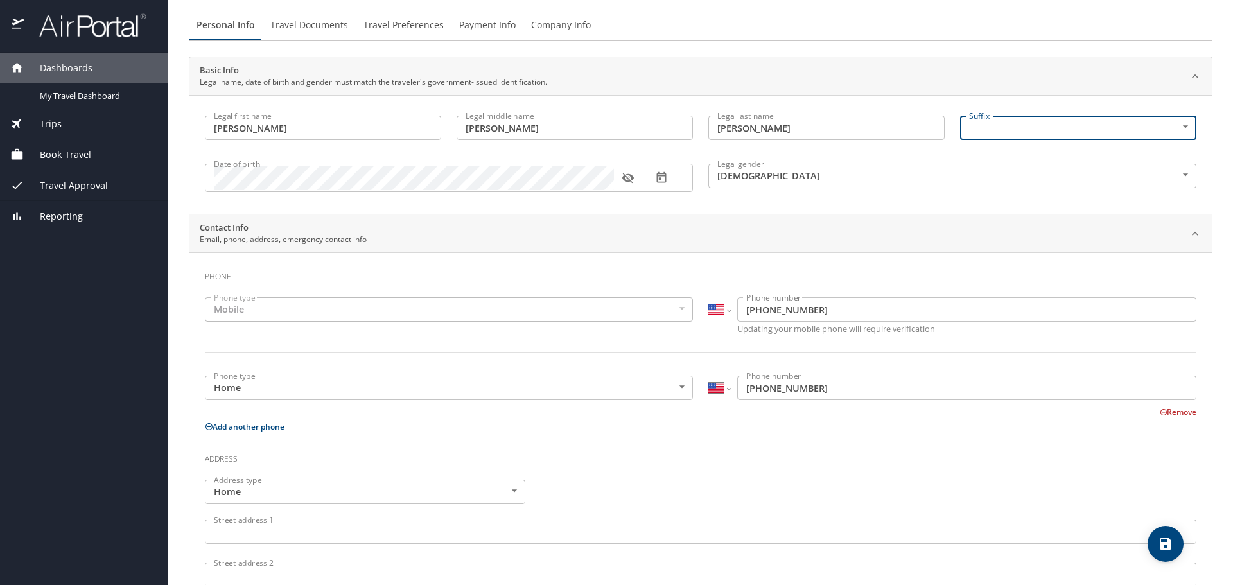
scroll to position [64, 0]
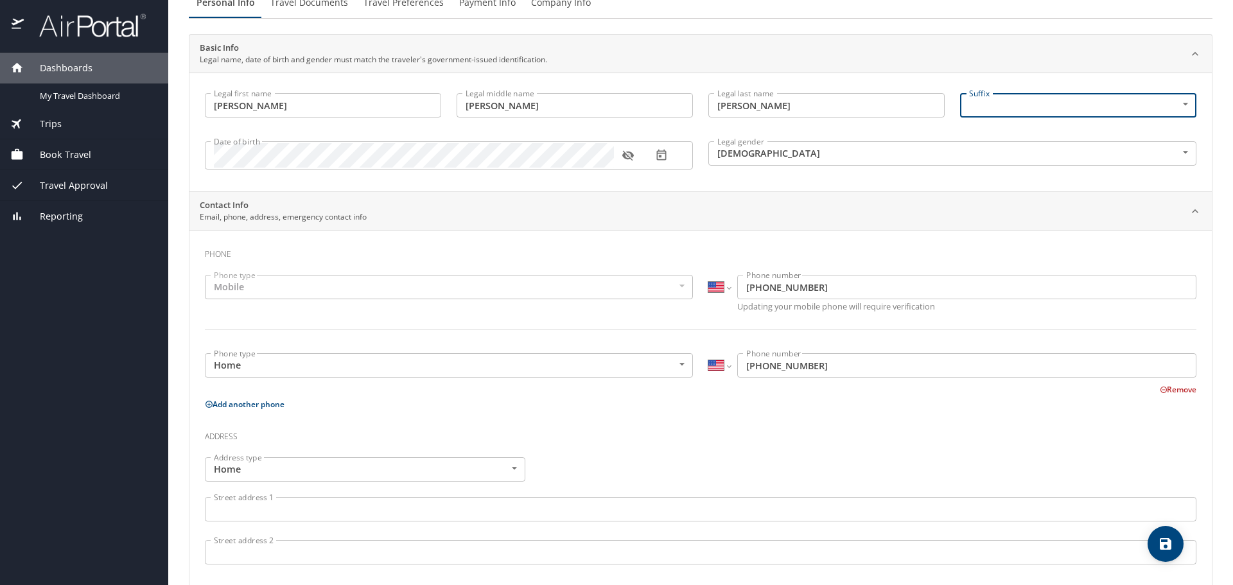
click at [425, 287] on div "Mobile" at bounding box center [449, 287] width 488 height 24
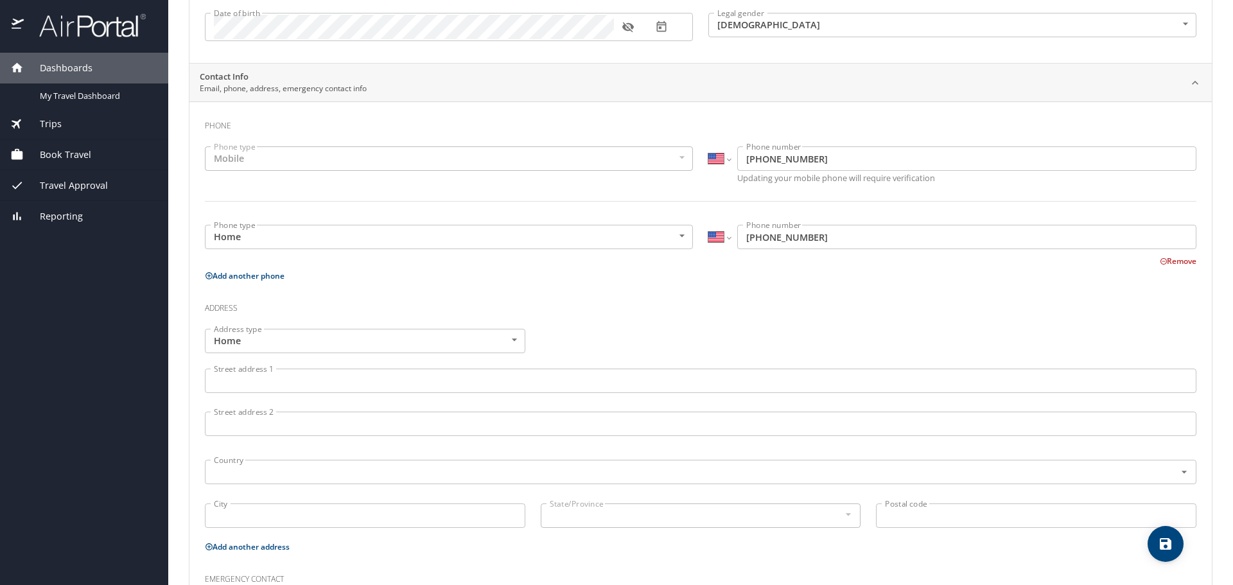
scroll to position [257, 0]
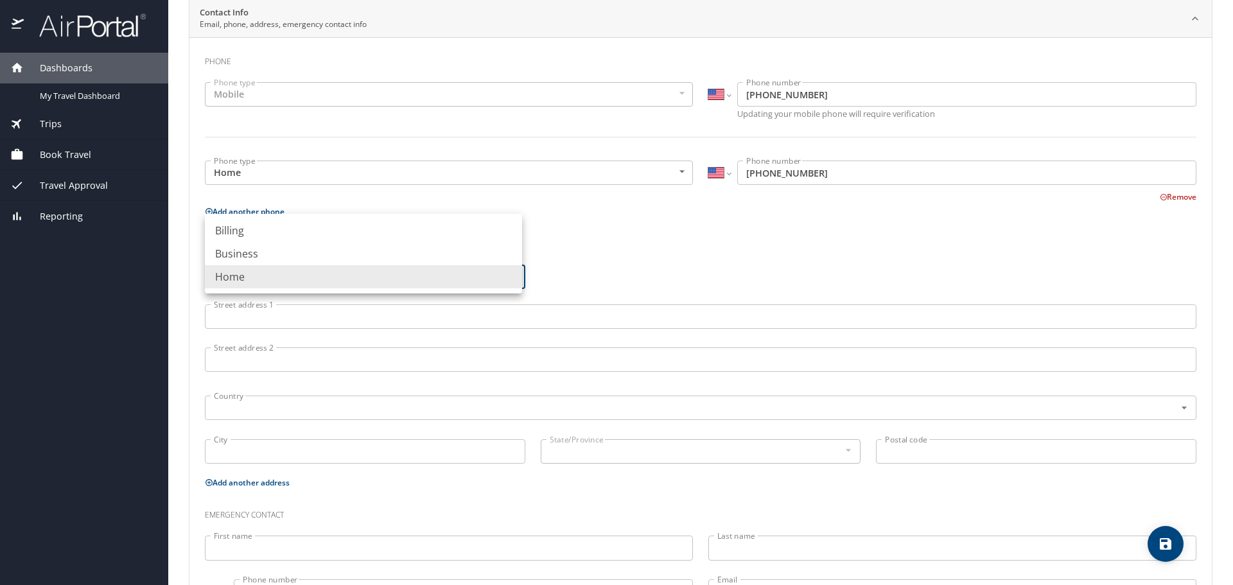
click at [357, 283] on body "Dashboards My Travel Dashboard Trips Current / Future Trips Past Trips Trips Mi…" at bounding box center [616, 292] width 1233 height 585
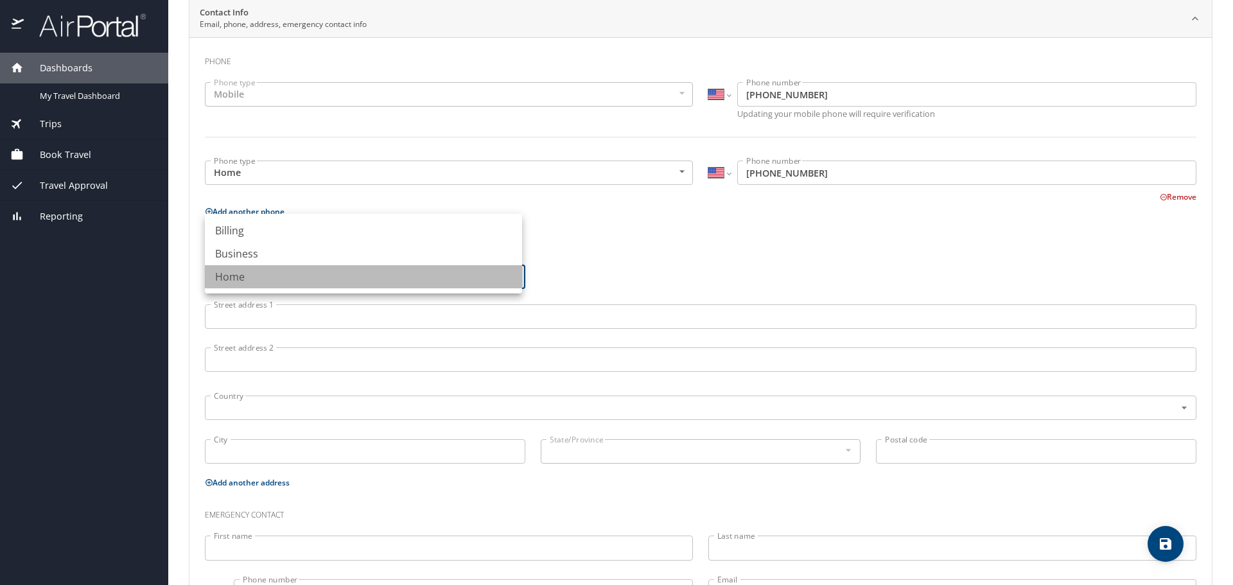
click at [357, 283] on li "Home" at bounding box center [363, 276] width 317 height 23
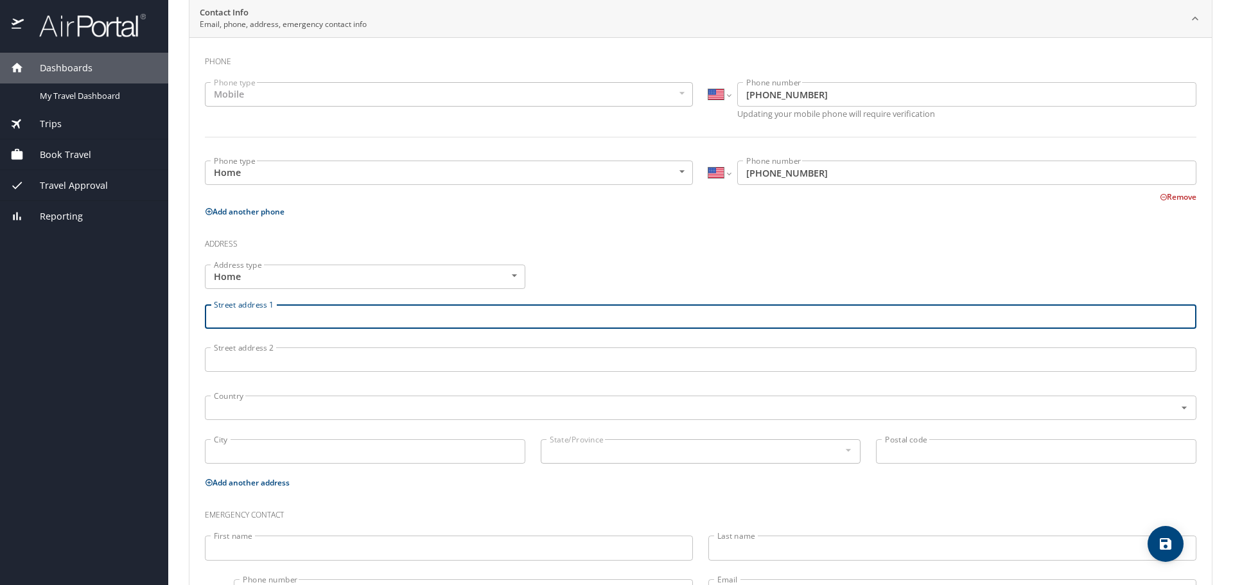
click at [327, 317] on input "Street address 1" at bounding box center [701, 317] width 992 height 24
type input "4841 Juniper Park Drive"
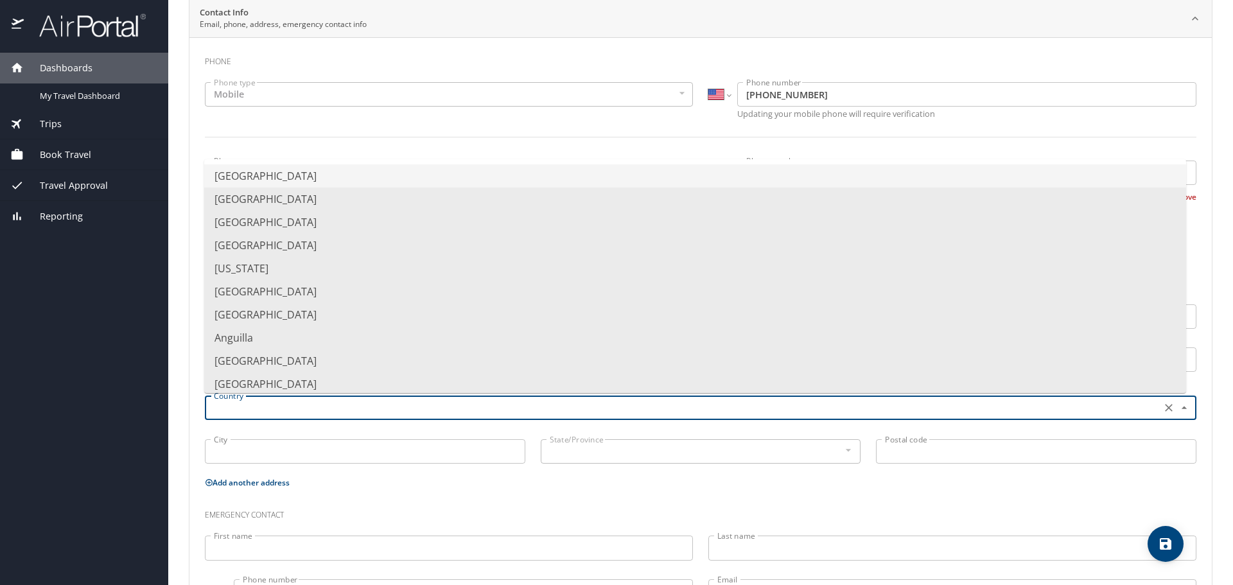
click at [365, 400] on input "text" at bounding box center [682, 408] width 946 height 17
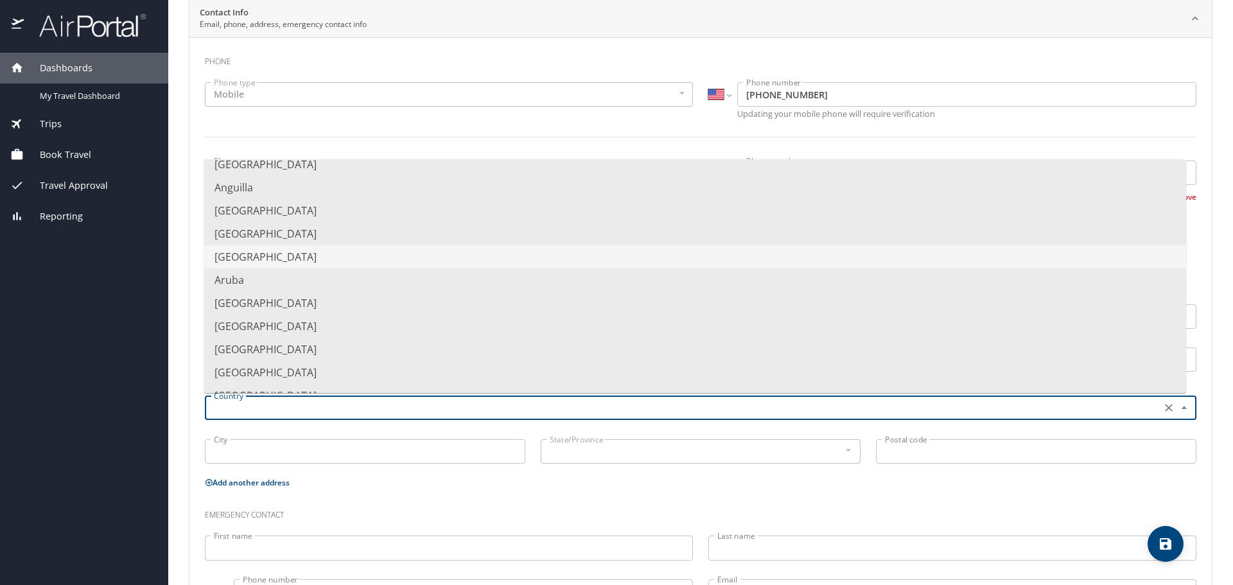
scroll to position [0, 0]
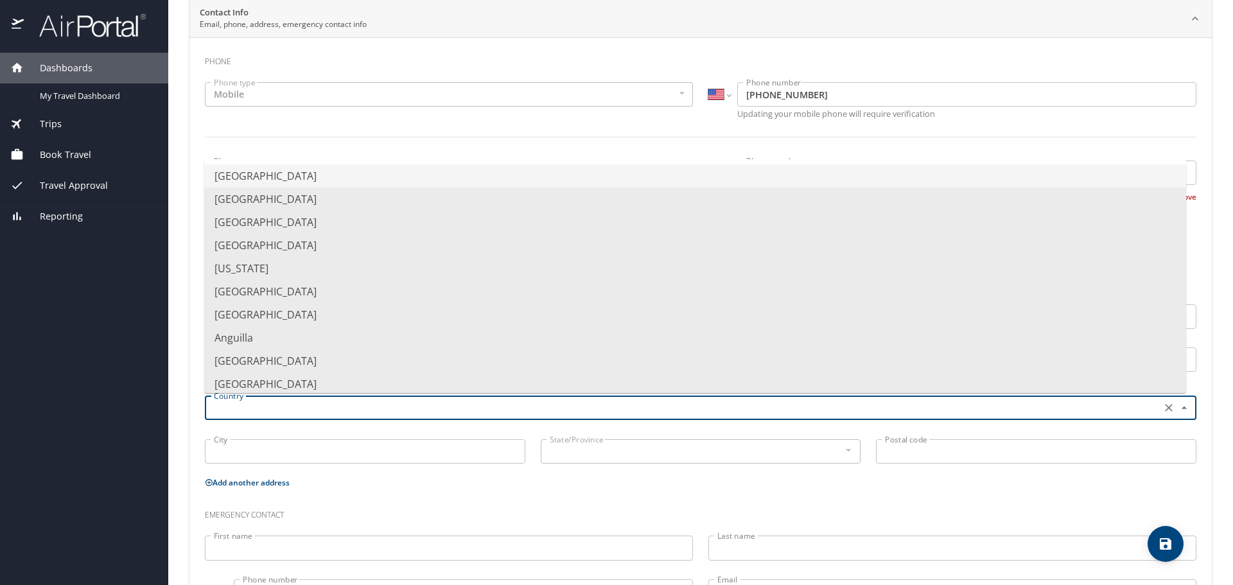
click at [324, 180] on li "United States of America" at bounding box center [695, 175] width 982 height 23
type input "United States of America"
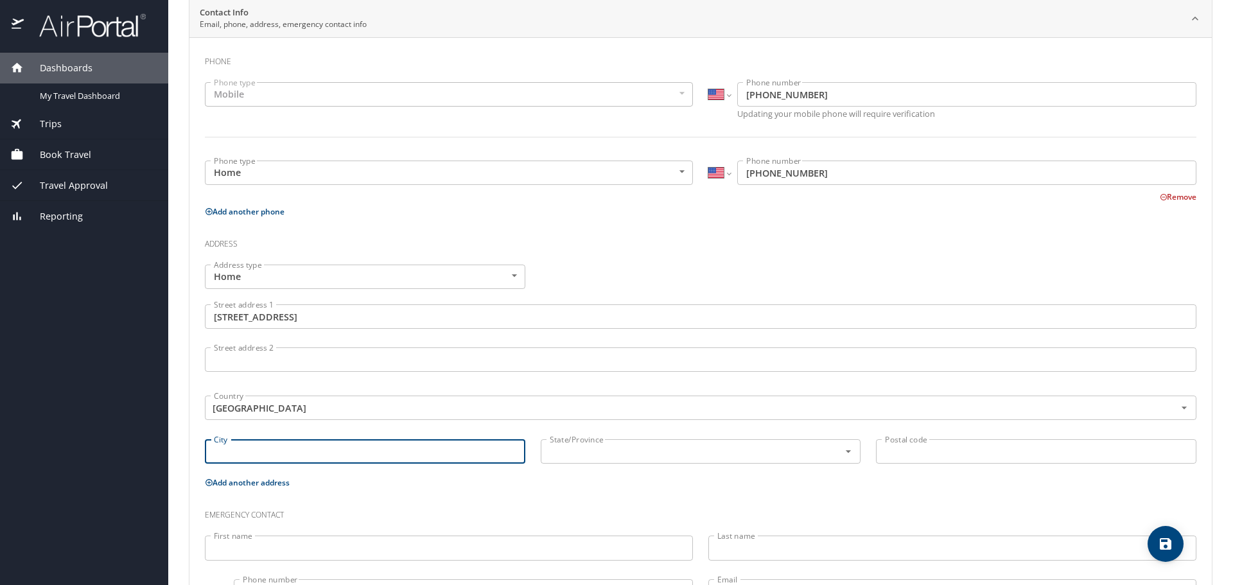
click at [299, 451] on input "City" at bounding box center [365, 451] width 321 height 24
click at [254, 450] on input "Baton ROuge" at bounding box center [365, 451] width 321 height 24
type input "Baton Rouge"
click at [623, 448] on input "text" at bounding box center [682, 451] width 275 height 17
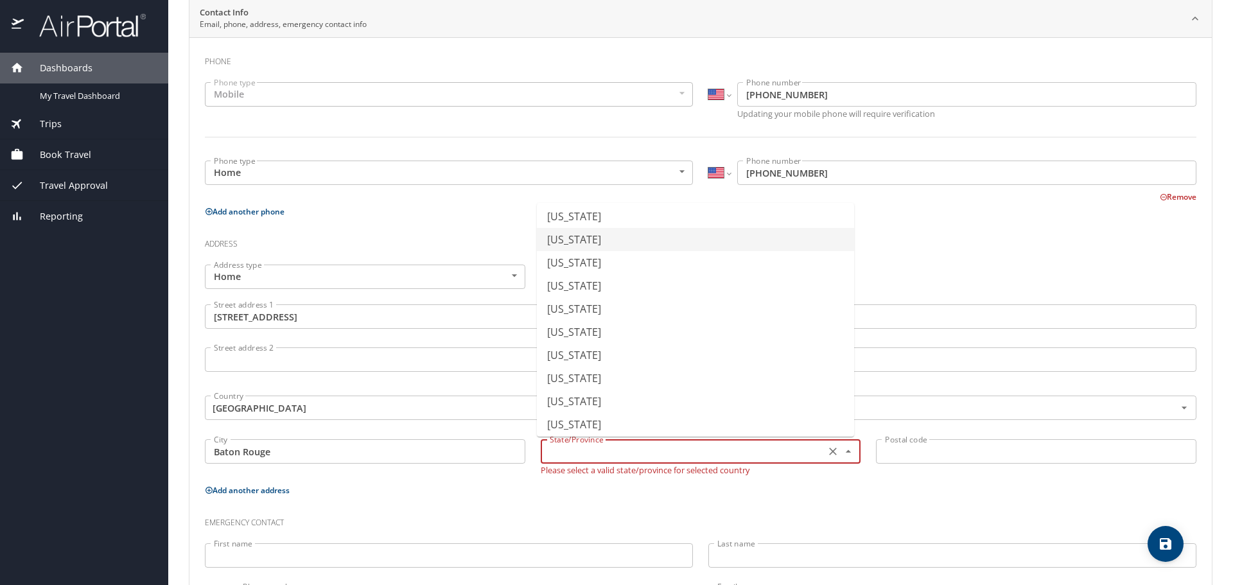
scroll to position [321, 0]
click at [614, 311] on li "Louisiana" at bounding box center [695, 314] width 317 height 23
type input "Louisiana"
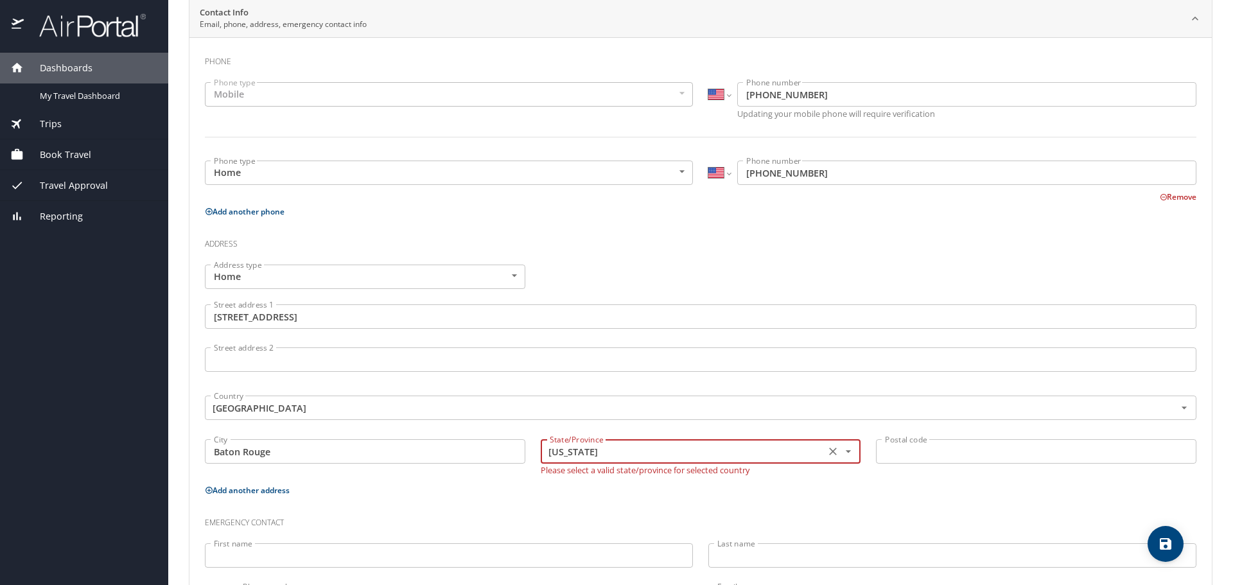
click at [912, 445] on input "Postal code" at bounding box center [1036, 451] width 321 height 24
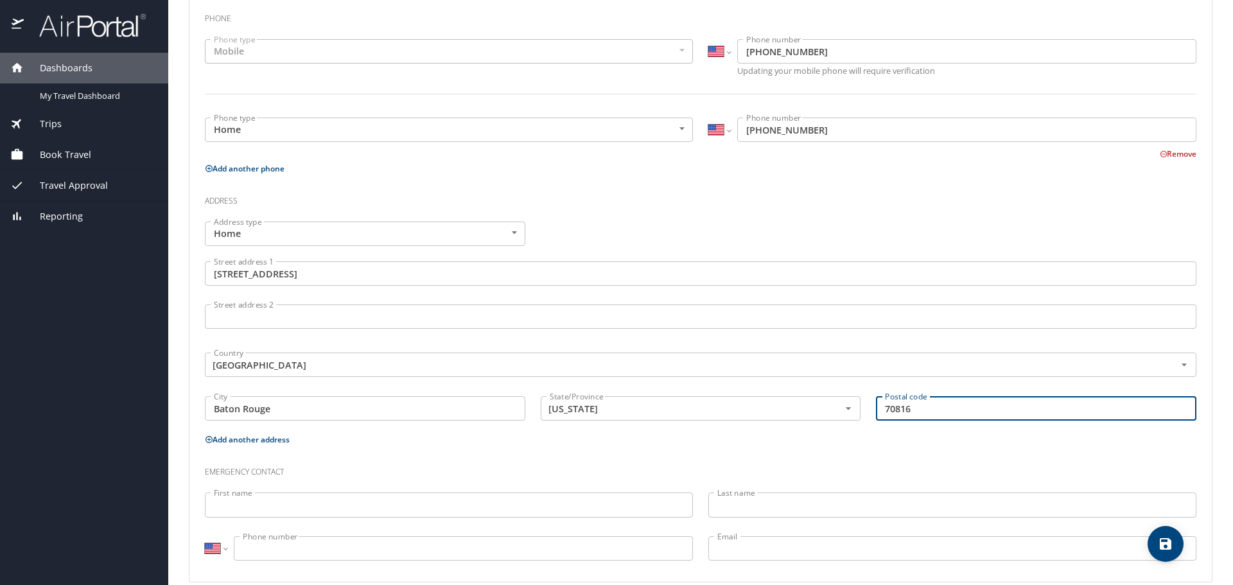
scroll to position [318, 0]
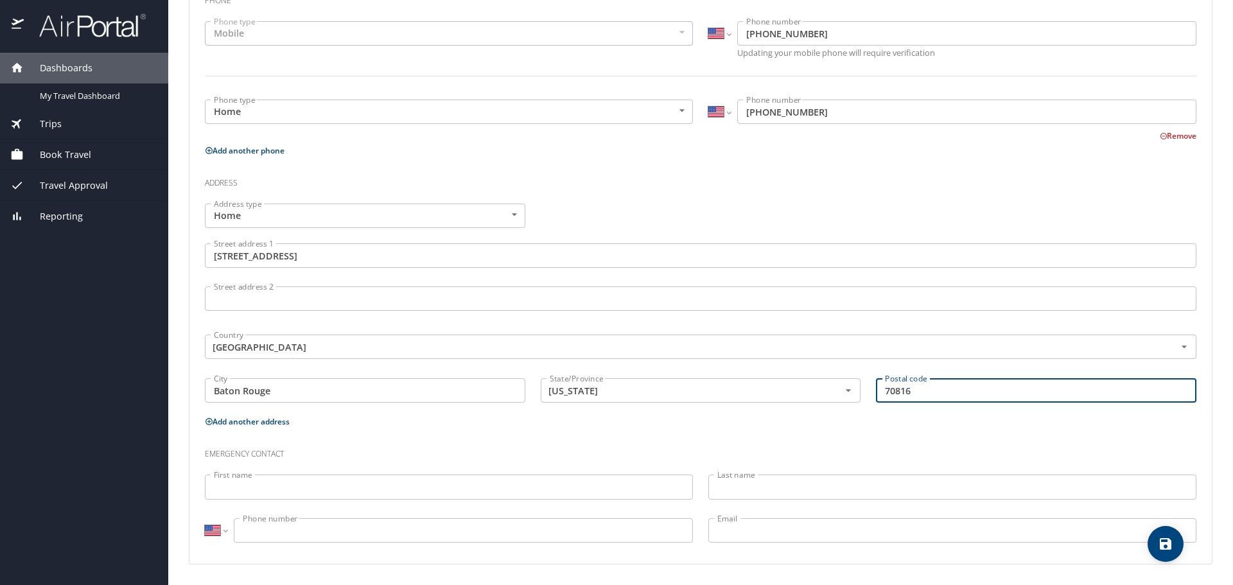
type input "70816"
click at [387, 483] on input "First name" at bounding box center [449, 487] width 488 height 24
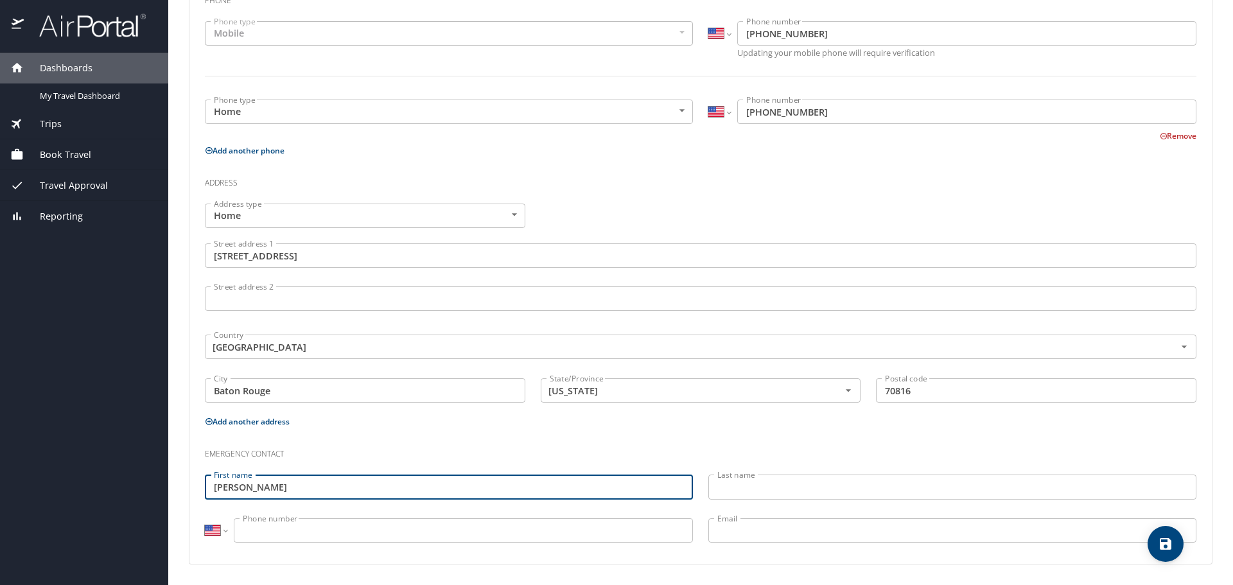
type input "Jamie"
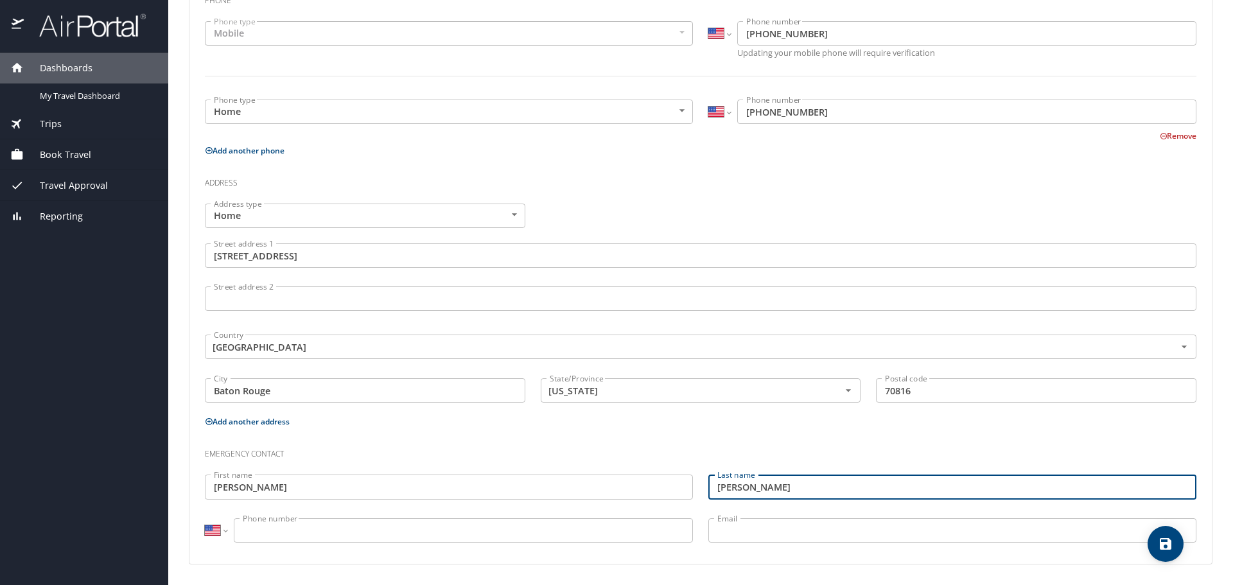
type input "Lyons"
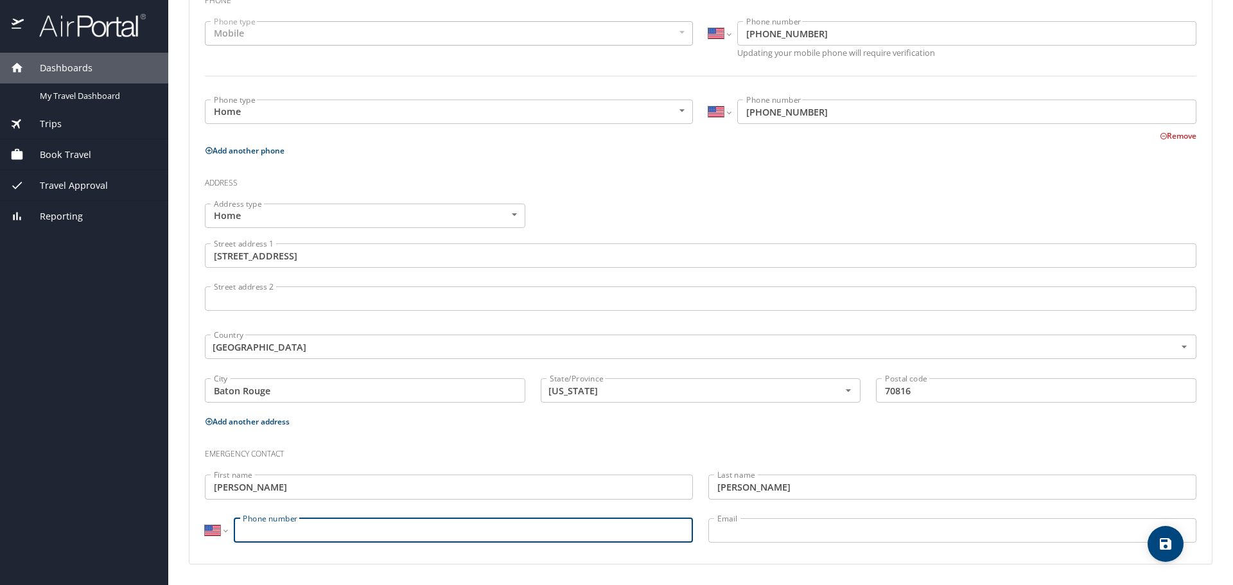
click at [362, 525] on input "Phone number" at bounding box center [463, 530] width 459 height 24
type input "(225) 572-9800"
click at [733, 529] on input "Email" at bounding box center [953, 530] width 488 height 24
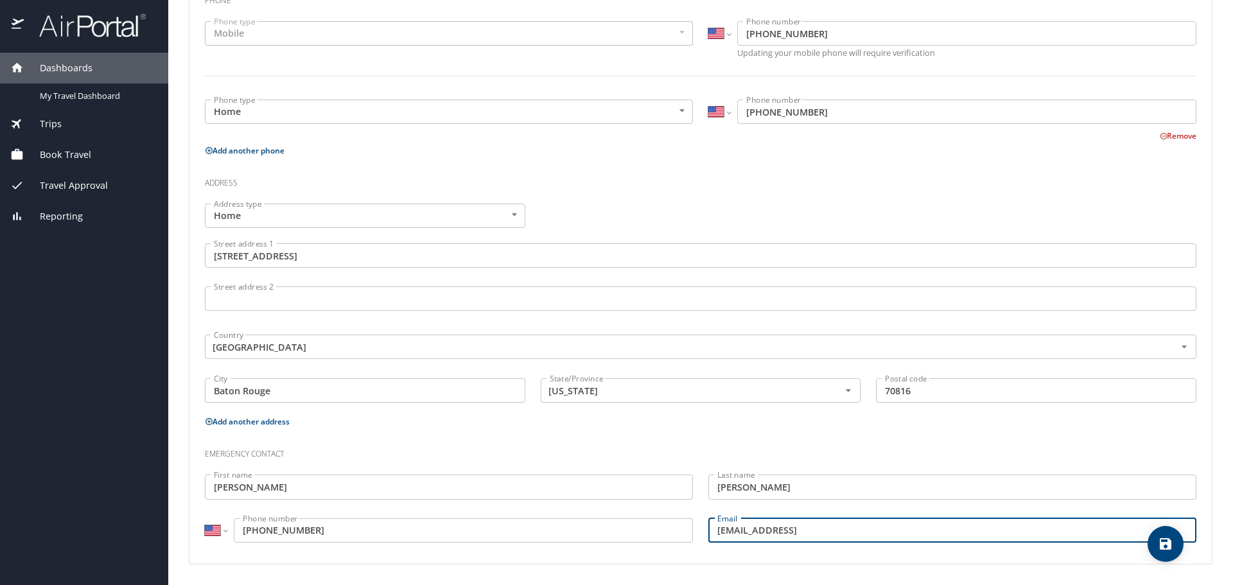
drag, startPoint x: 817, startPoint y: 534, endPoint x: 676, endPoint y: 534, distance: 140.7
click at [676, 534] on div "Emergency contact First name Jamie First name Last name Lyons Last name Interna…" at bounding box center [700, 492] width 1007 height 121
type input "jamielyons717@gmail.com"
click at [1171, 549] on icon "save" at bounding box center [1166, 544] width 12 height 12
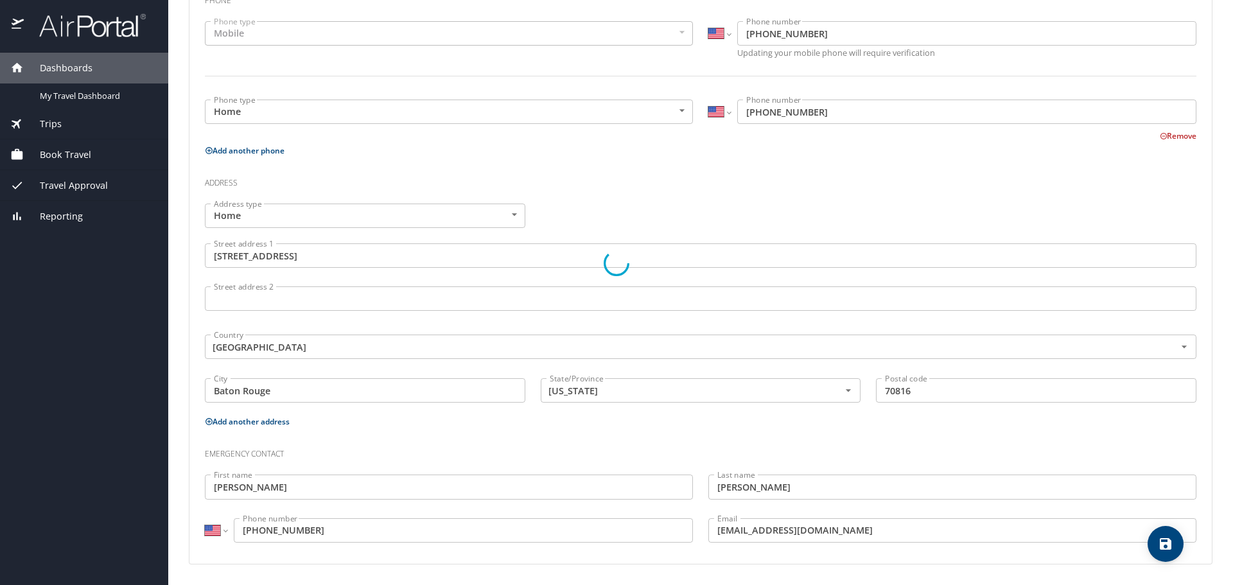
select select "US"
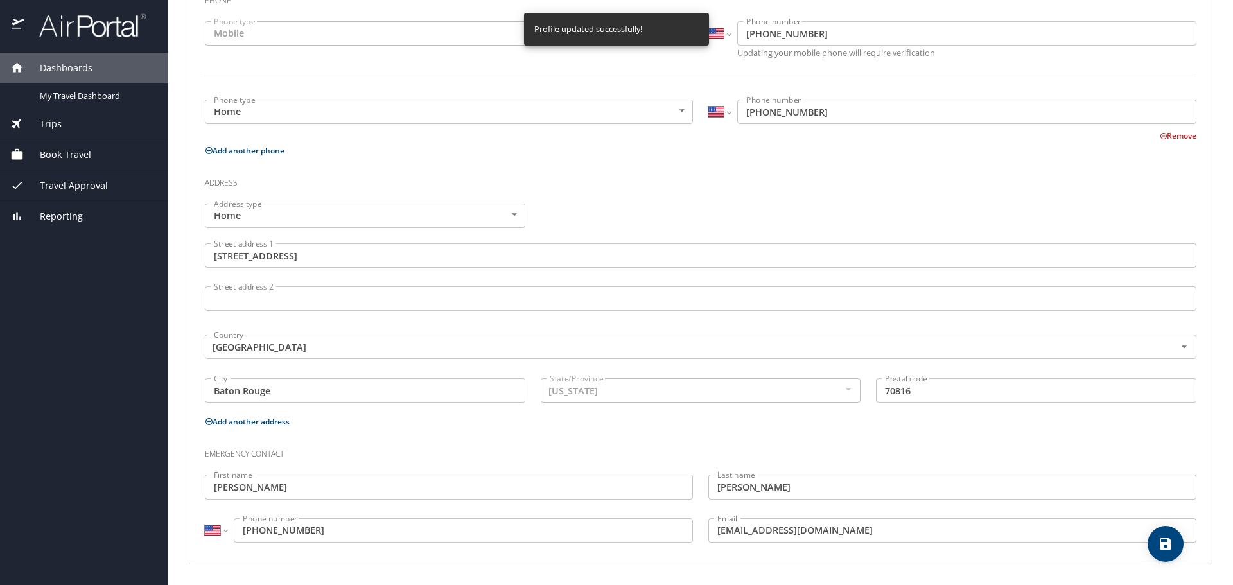
select select "US"
click at [736, 178] on h3 "Address" at bounding box center [701, 180] width 992 height 22
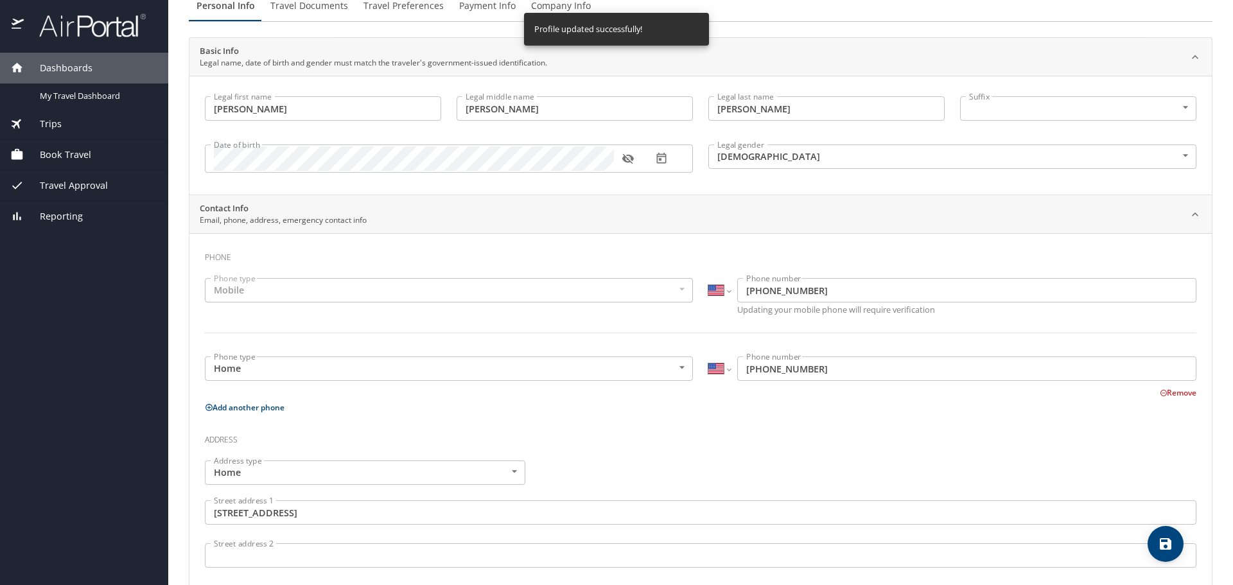
scroll to position [0, 0]
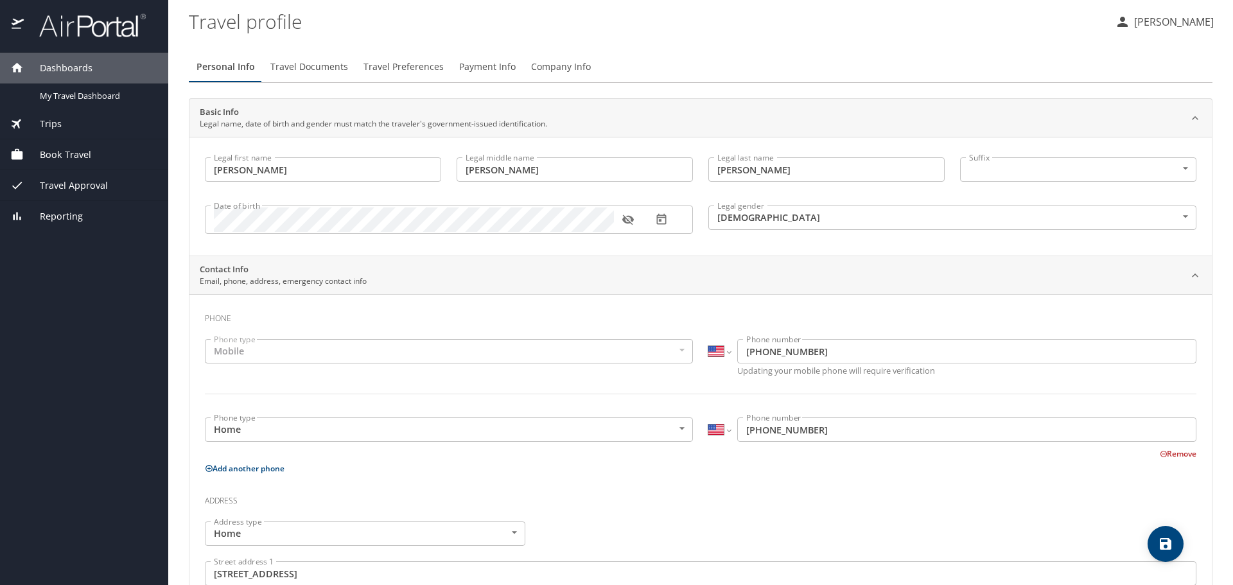
click at [55, 121] on span "Trips" at bounding box center [43, 124] width 38 height 14
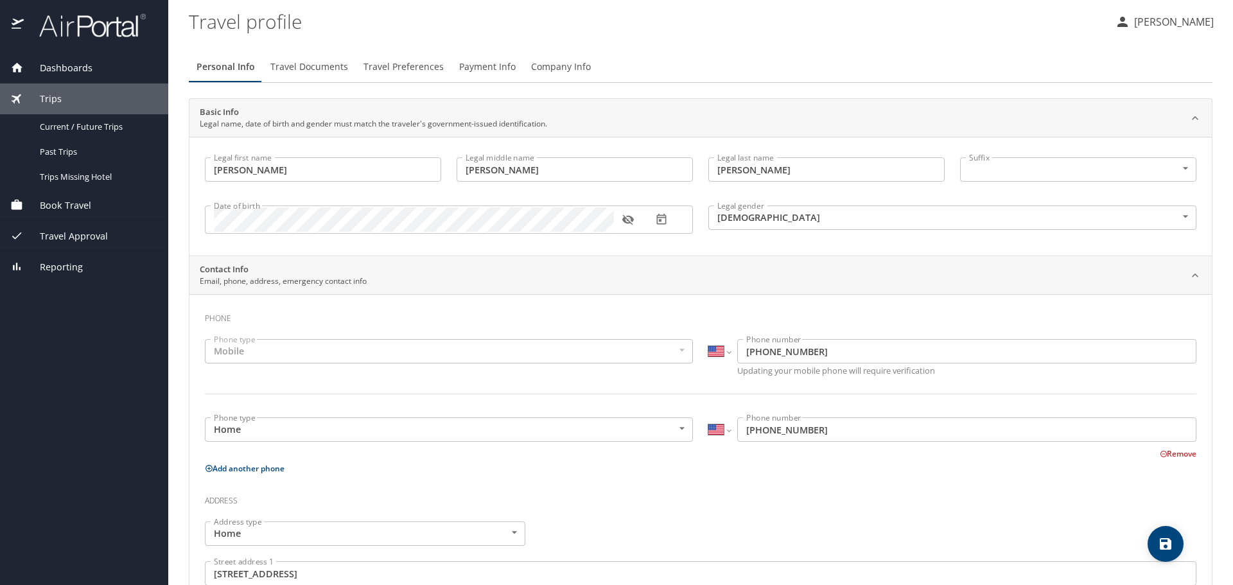
click at [77, 204] on span "Book Travel" at bounding box center [57, 206] width 67 height 14
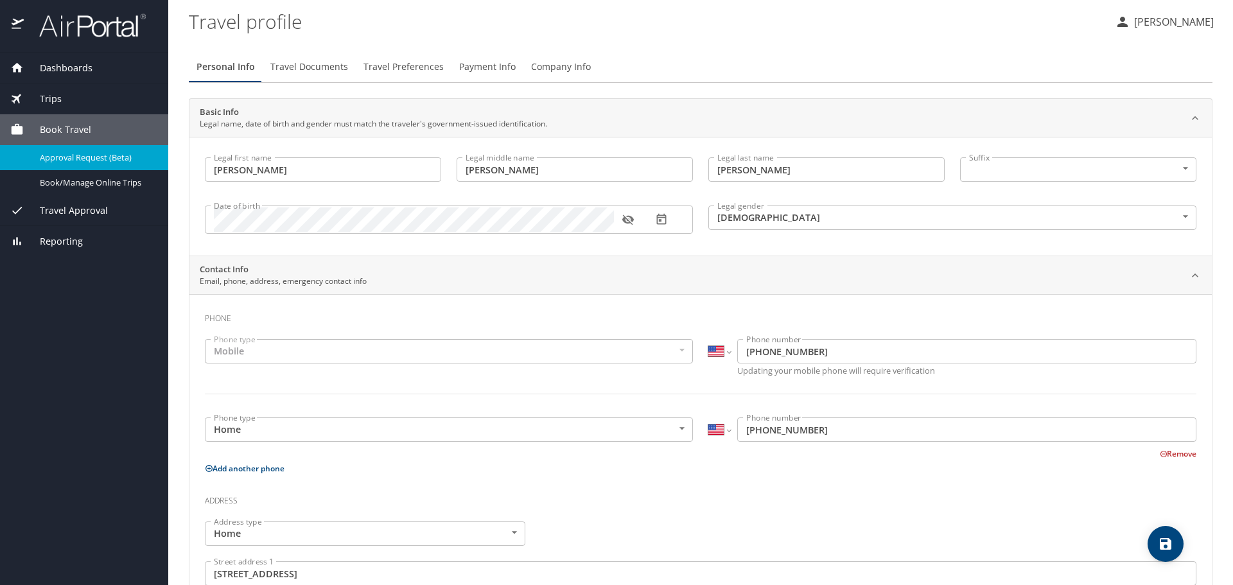
click at [100, 158] on span "Approval Request (Beta)" at bounding box center [96, 158] width 113 height 12
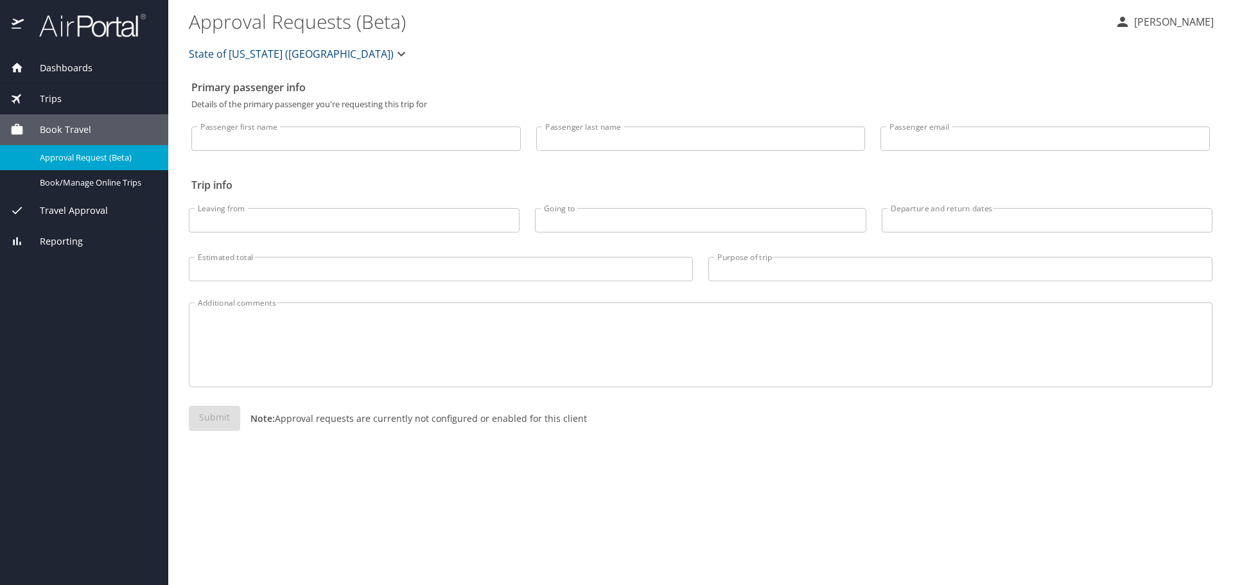
click at [53, 71] on span "Dashboards" at bounding box center [58, 68] width 69 height 14
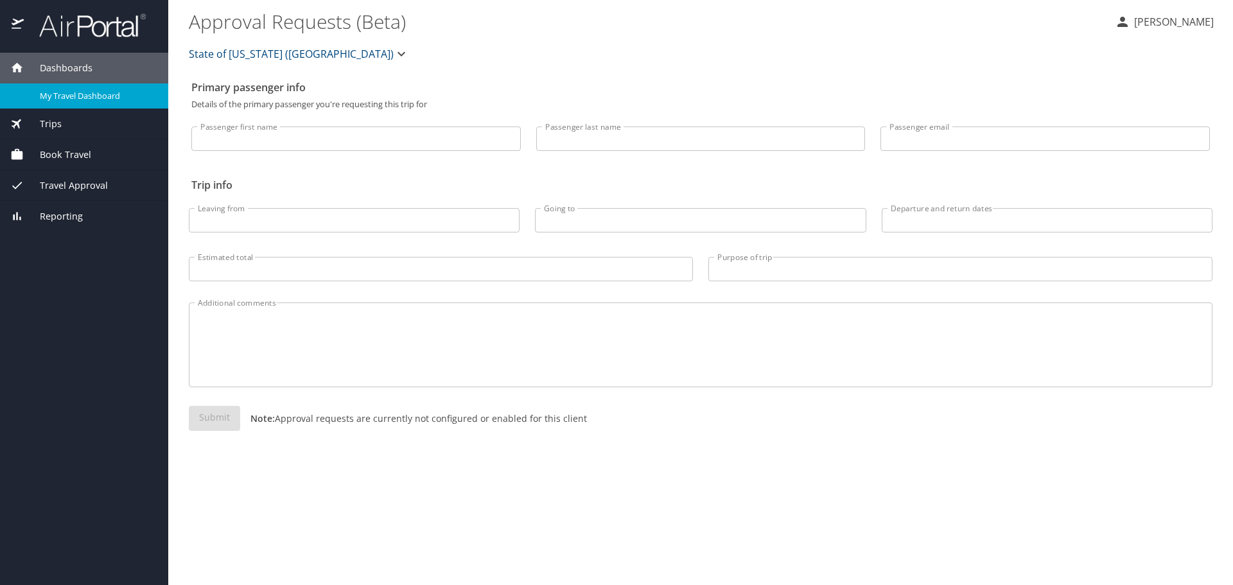
click at [55, 93] on span "My Travel Dashboard" at bounding box center [96, 96] width 113 height 12
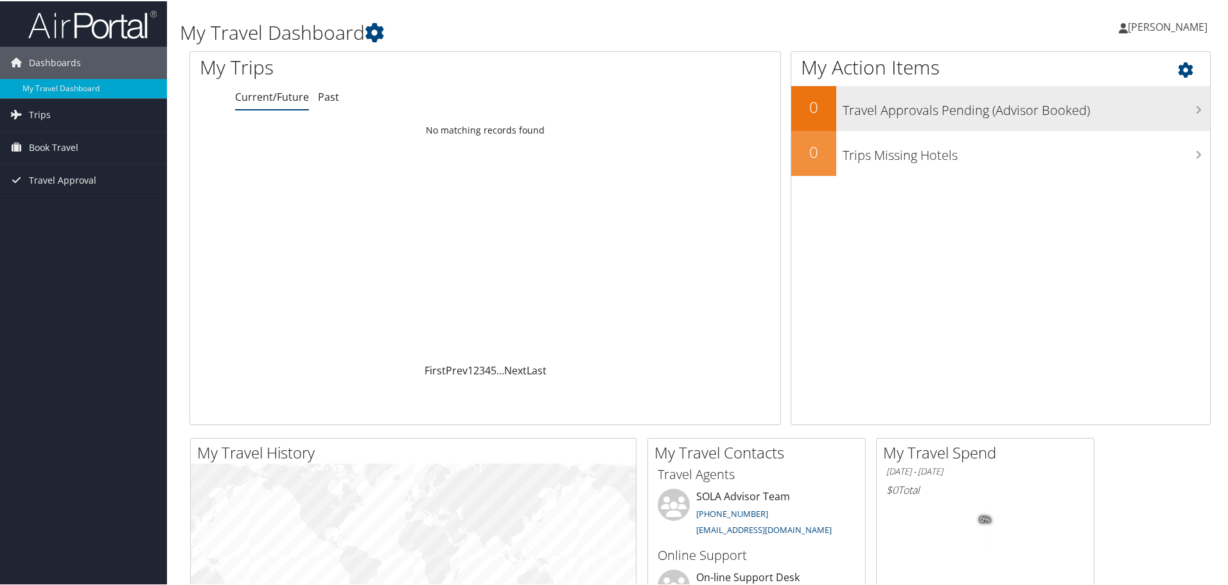
click at [924, 112] on h3 "Travel Approvals Pending (Advisor Booked)" at bounding box center [1026, 106] width 367 height 24
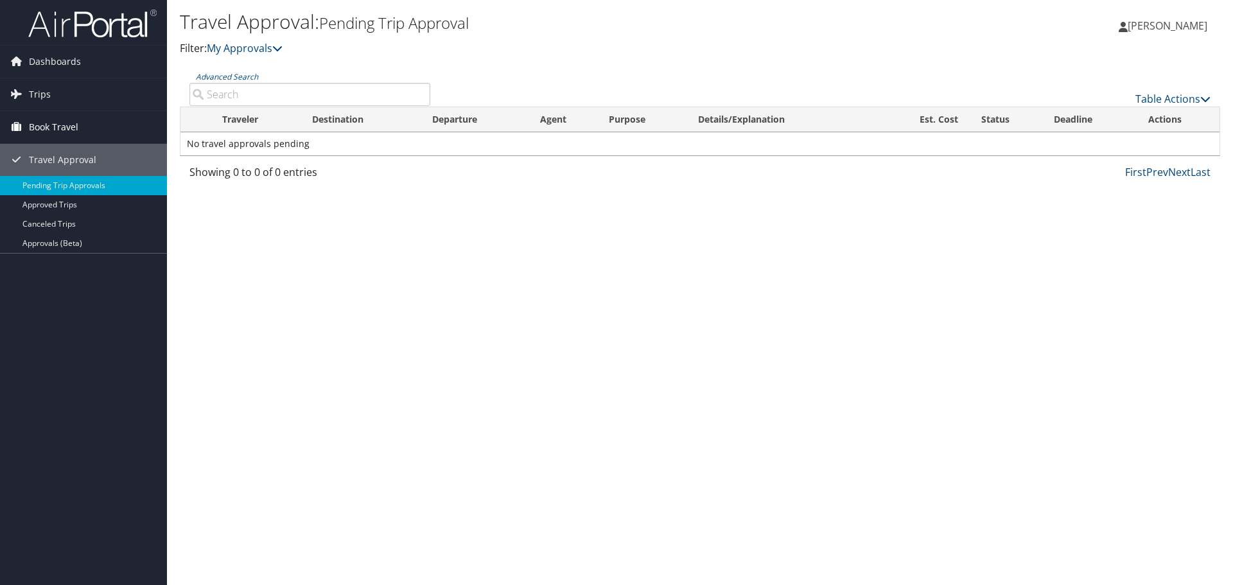
click at [44, 123] on span "Book Travel" at bounding box center [53, 127] width 49 height 32
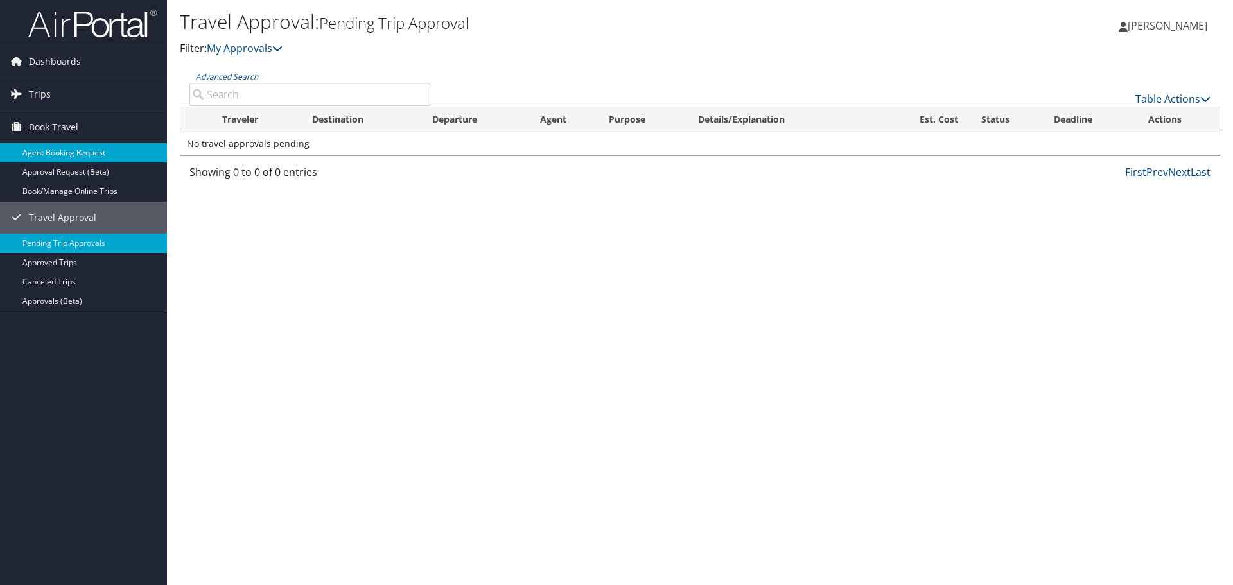
click at [76, 152] on link "Agent Booking Request" at bounding box center [83, 152] width 167 height 19
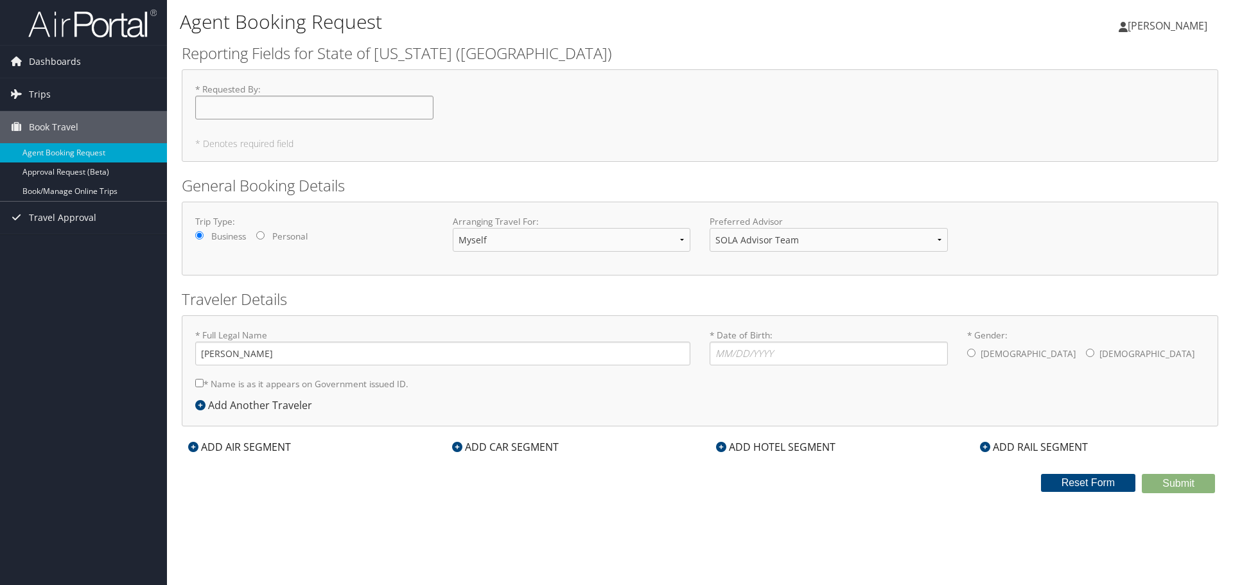
click at [278, 108] on input "* Requested By : Required" at bounding box center [314, 108] width 238 height 24
type input "[PERSON_NAME]"
click at [725, 238] on select "SOLA Advisor Team" at bounding box center [829, 240] width 238 height 24
click at [744, 351] on input "* Date of Birth: Invalid Date" at bounding box center [829, 354] width 238 height 24
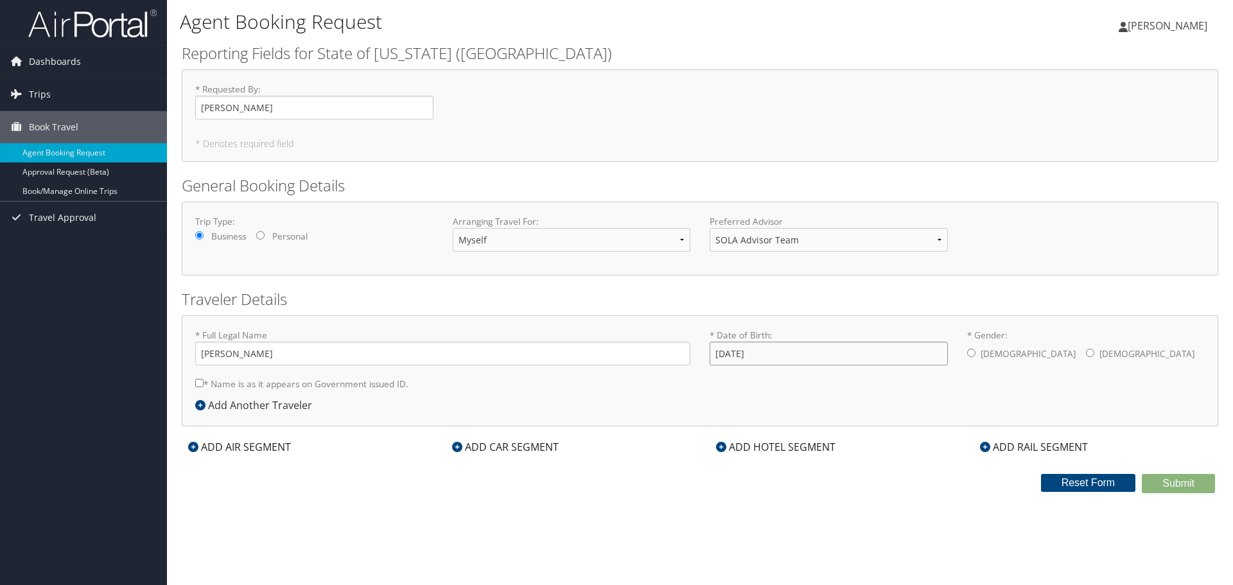
type input "07/10/1987"
click at [968, 357] on input "* Gender: Male Female" at bounding box center [971, 353] width 8 height 8
radio input "true"
click at [368, 389] on label "* Name is as it appears on Government issued ID." at bounding box center [301, 384] width 213 height 24
click at [204, 387] on input "* Name is as it appears on Government issued ID." at bounding box center [199, 383] width 8 height 8
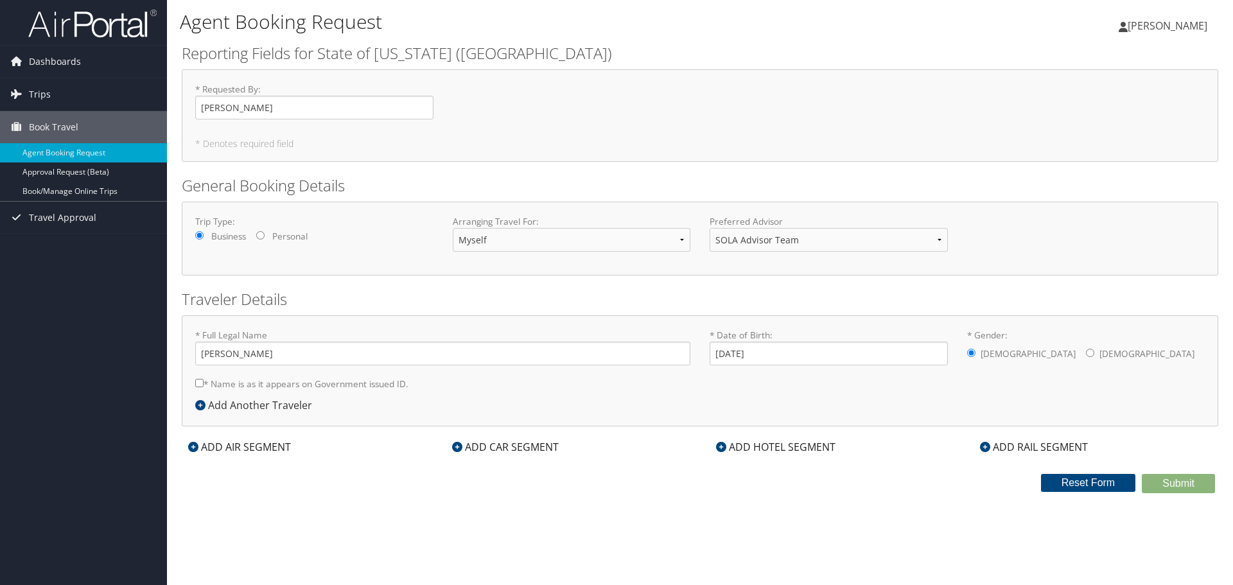
checkbox input "true"
click at [96, 168] on link "Approval Request (Beta)" at bounding box center [83, 172] width 167 height 19
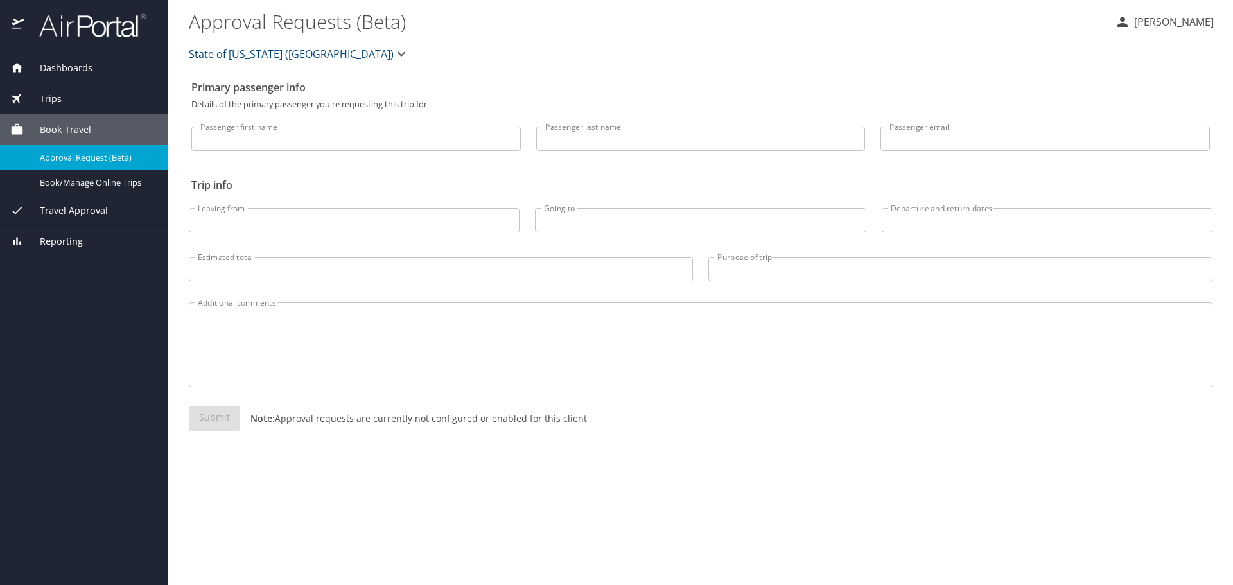
click at [78, 126] on span "Book Travel" at bounding box center [57, 130] width 67 height 14
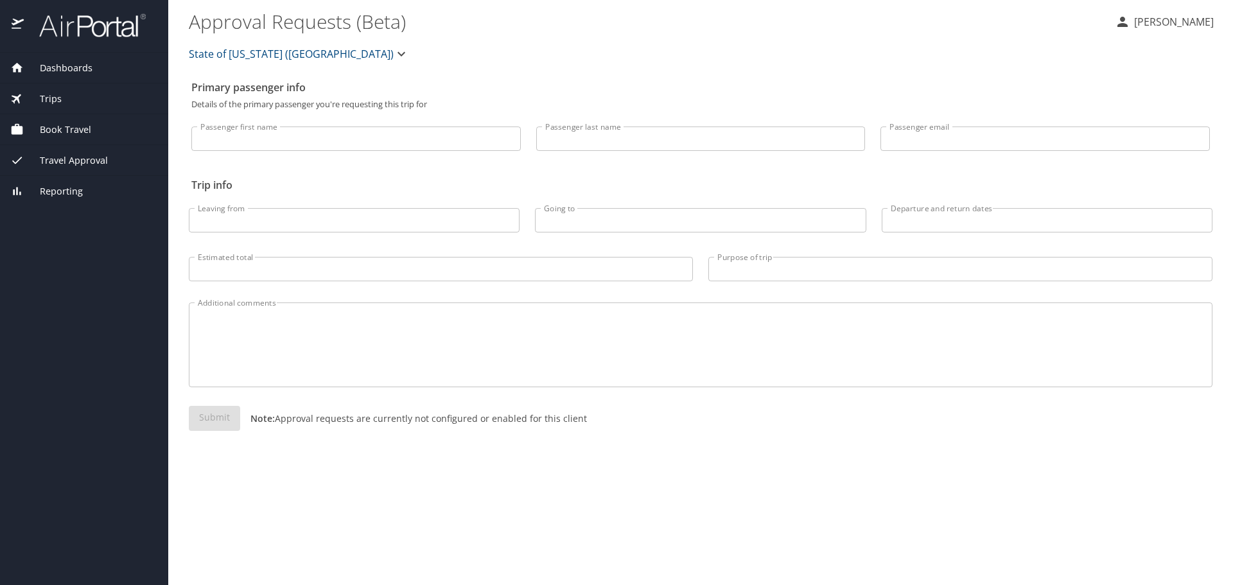
click at [78, 126] on span "Book Travel" at bounding box center [57, 130] width 67 height 14
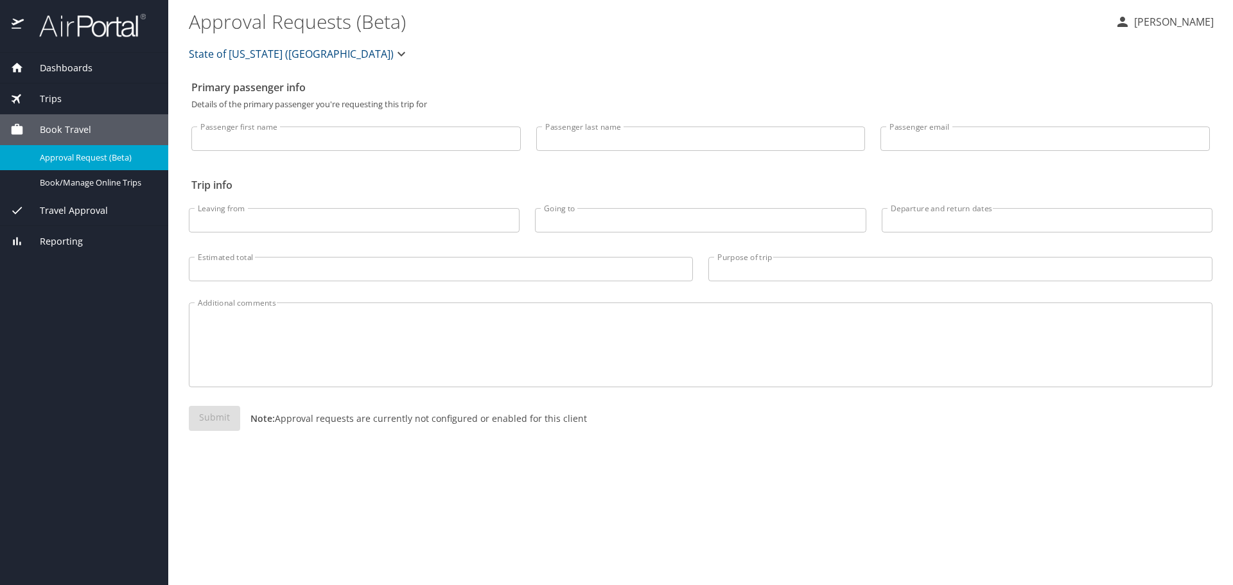
click at [394, 52] on icon "button" at bounding box center [401, 53] width 15 height 15
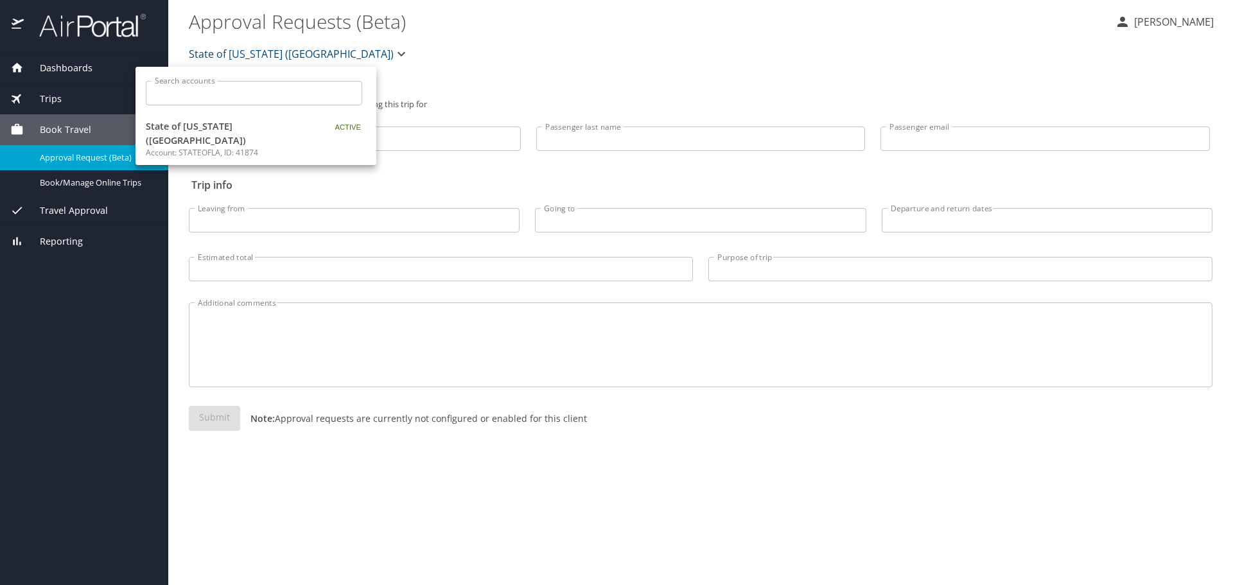
click at [461, 59] on div at bounding box center [616, 292] width 1233 height 585
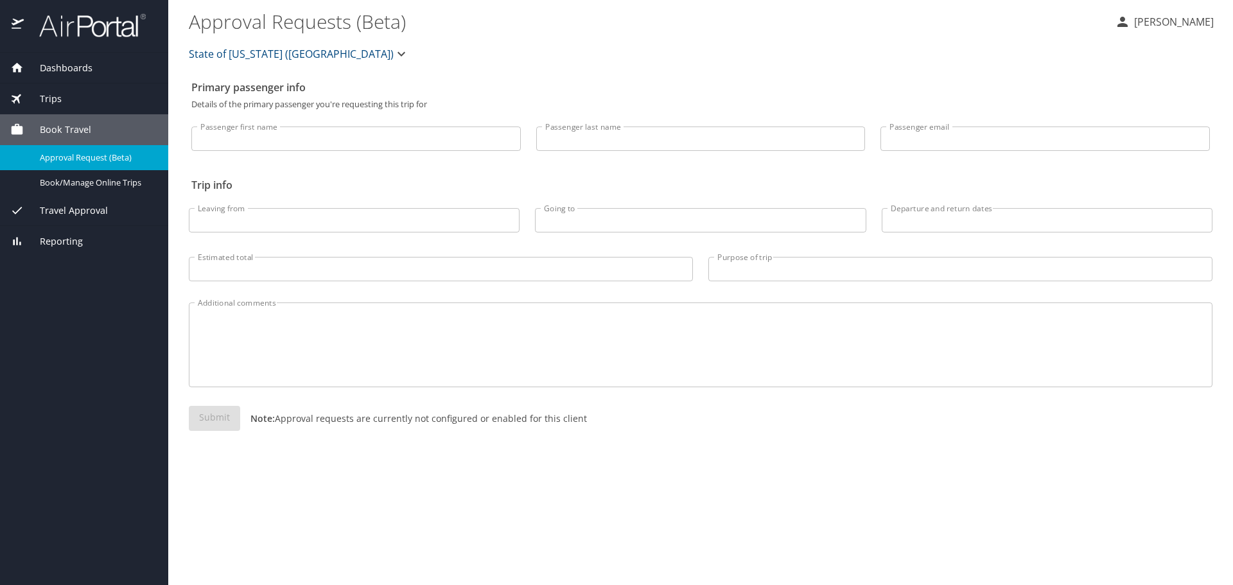
click at [91, 130] on div "Book Travel" at bounding box center [84, 130] width 148 height 14
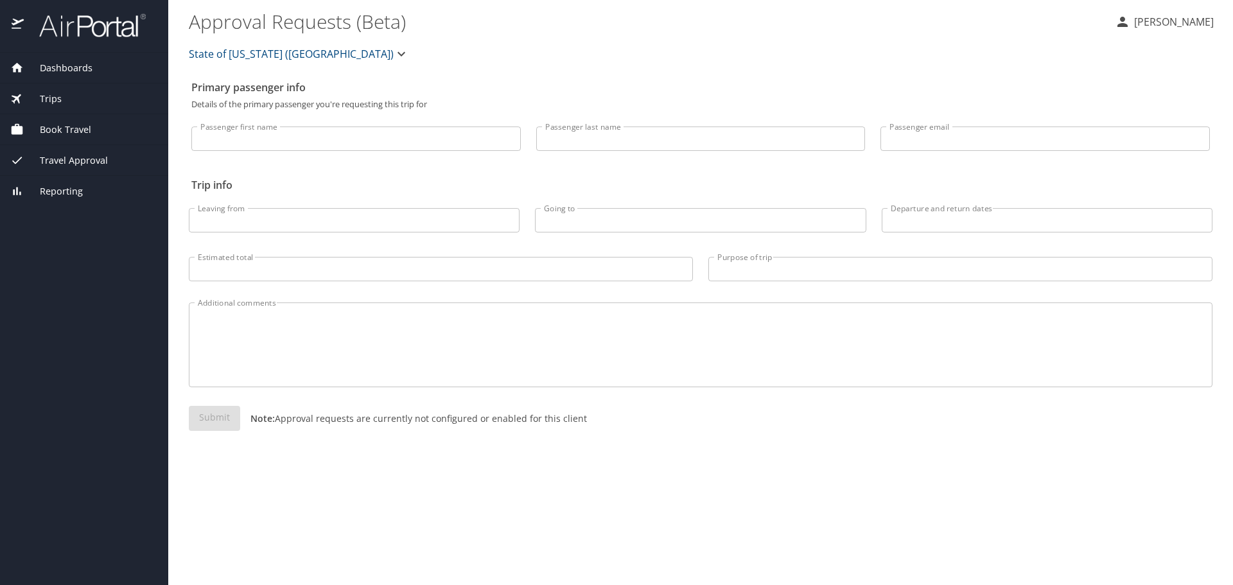
click at [52, 92] on span "Trips" at bounding box center [43, 99] width 38 height 14
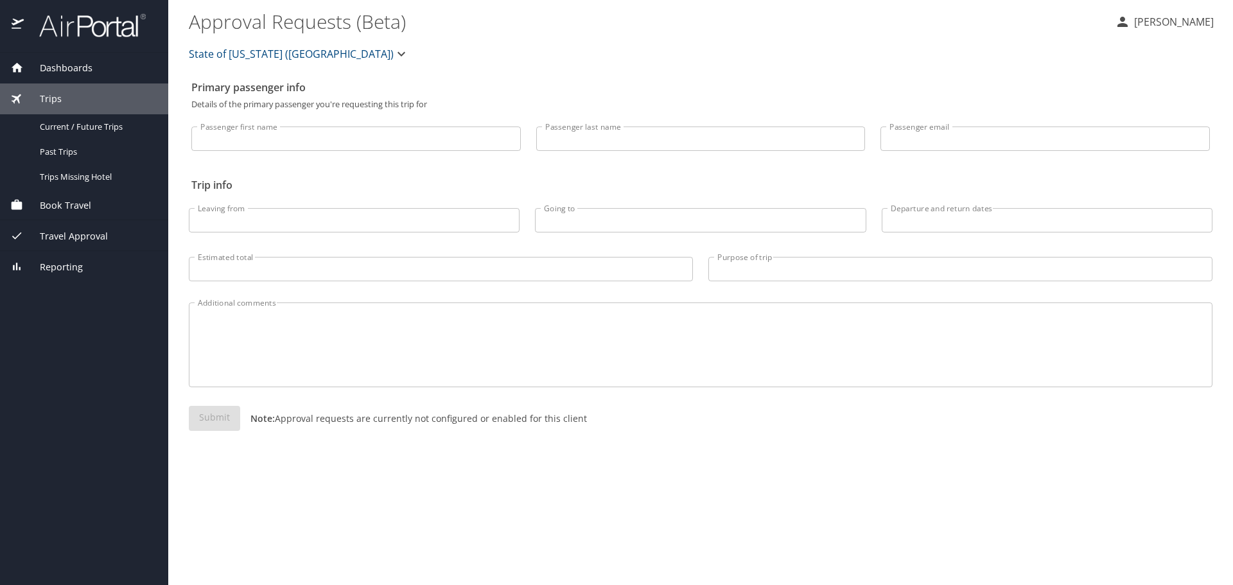
click at [53, 202] on span "Book Travel" at bounding box center [57, 206] width 67 height 14
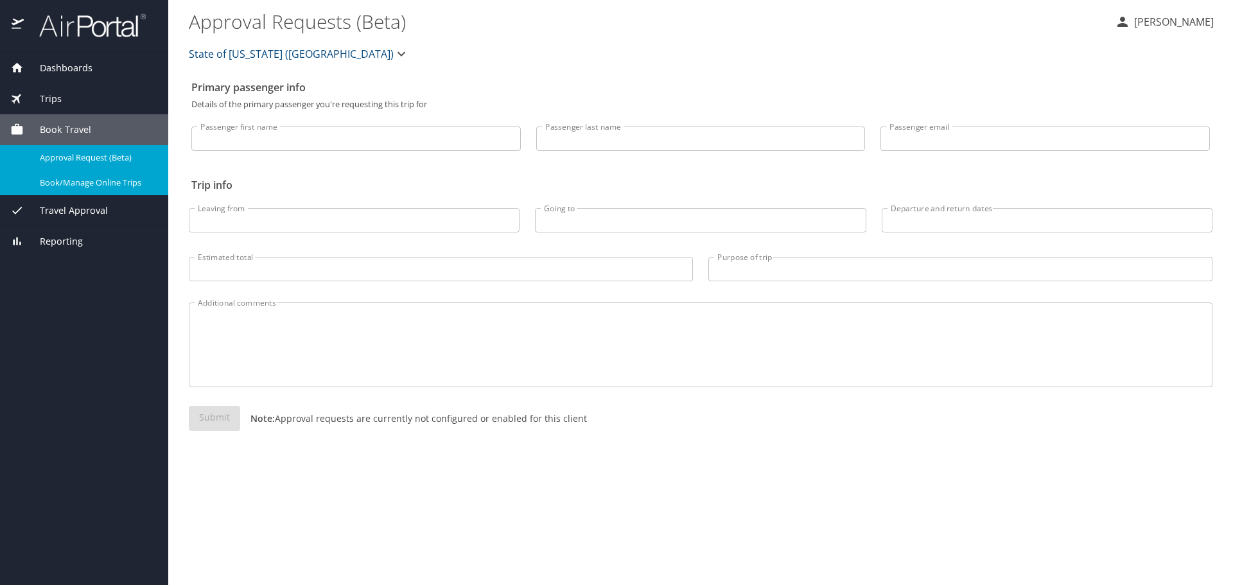
click at [70, 181] on span "Book/Manage Online Trips" at bounding box center [96, 183] width 113 height 12
